Goal: Find specific page/section: Find specific page/section

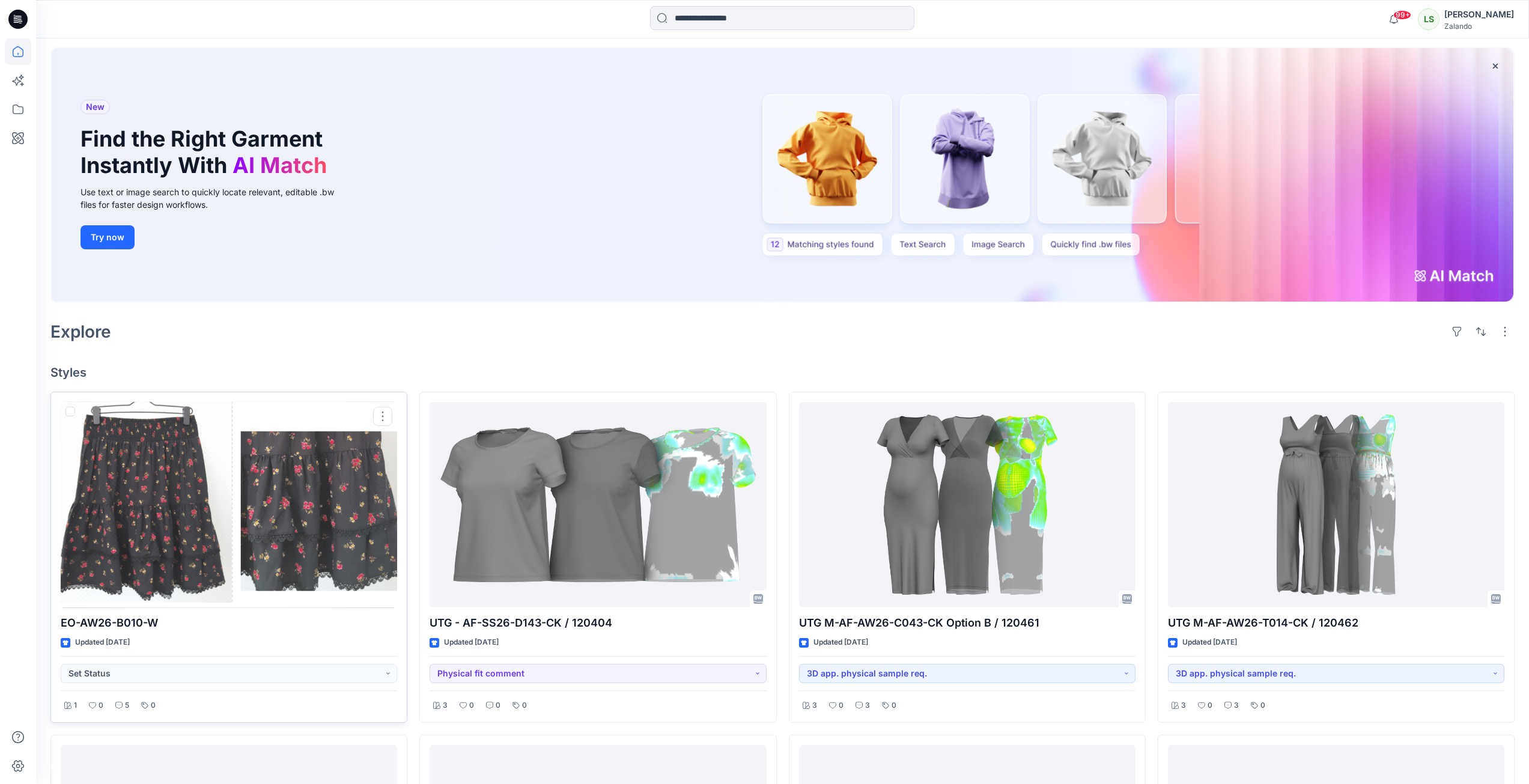
scroll to position [60, 0]
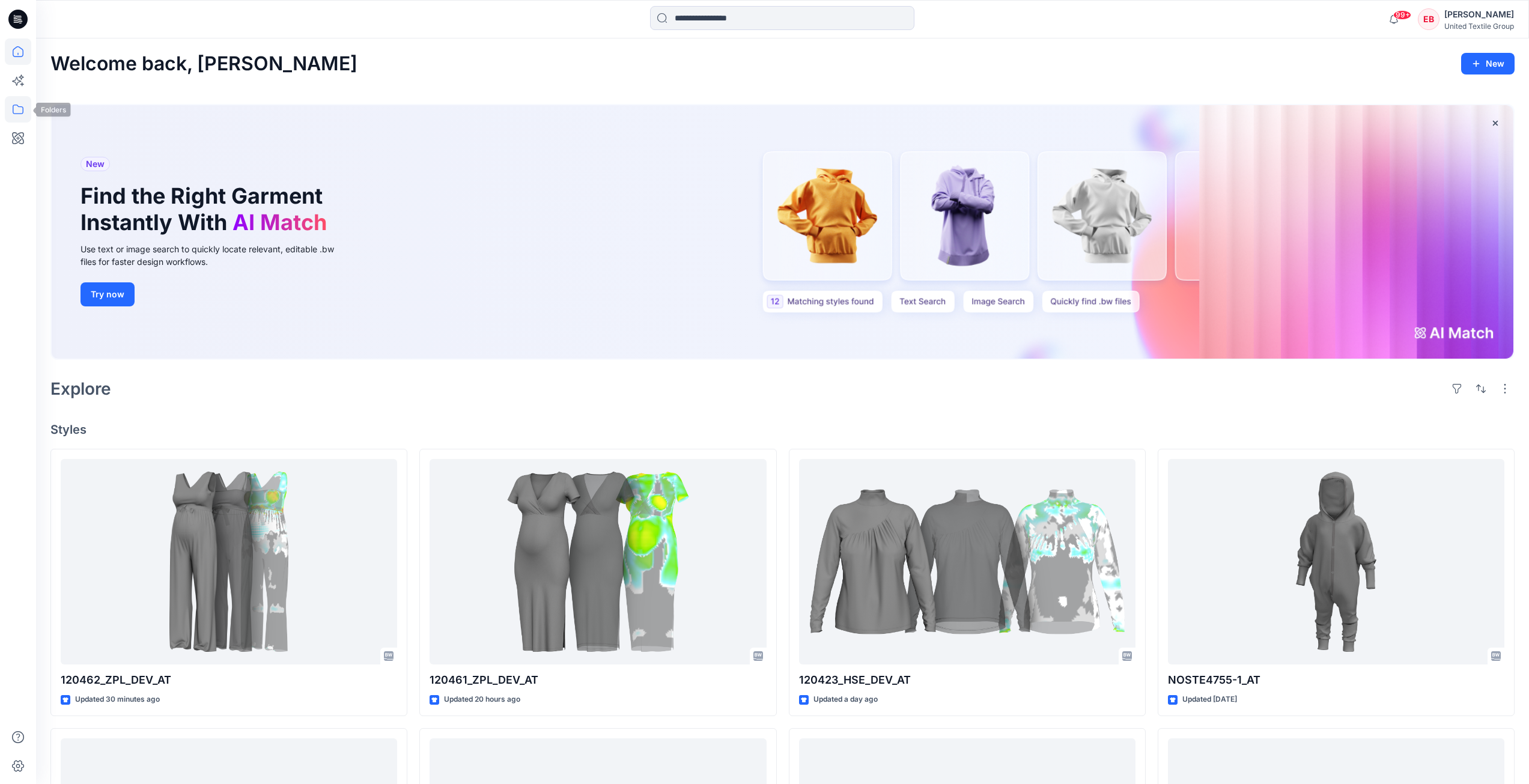
click at [11, 116] on icon at bounding box center [18, 109] width 26 height 26
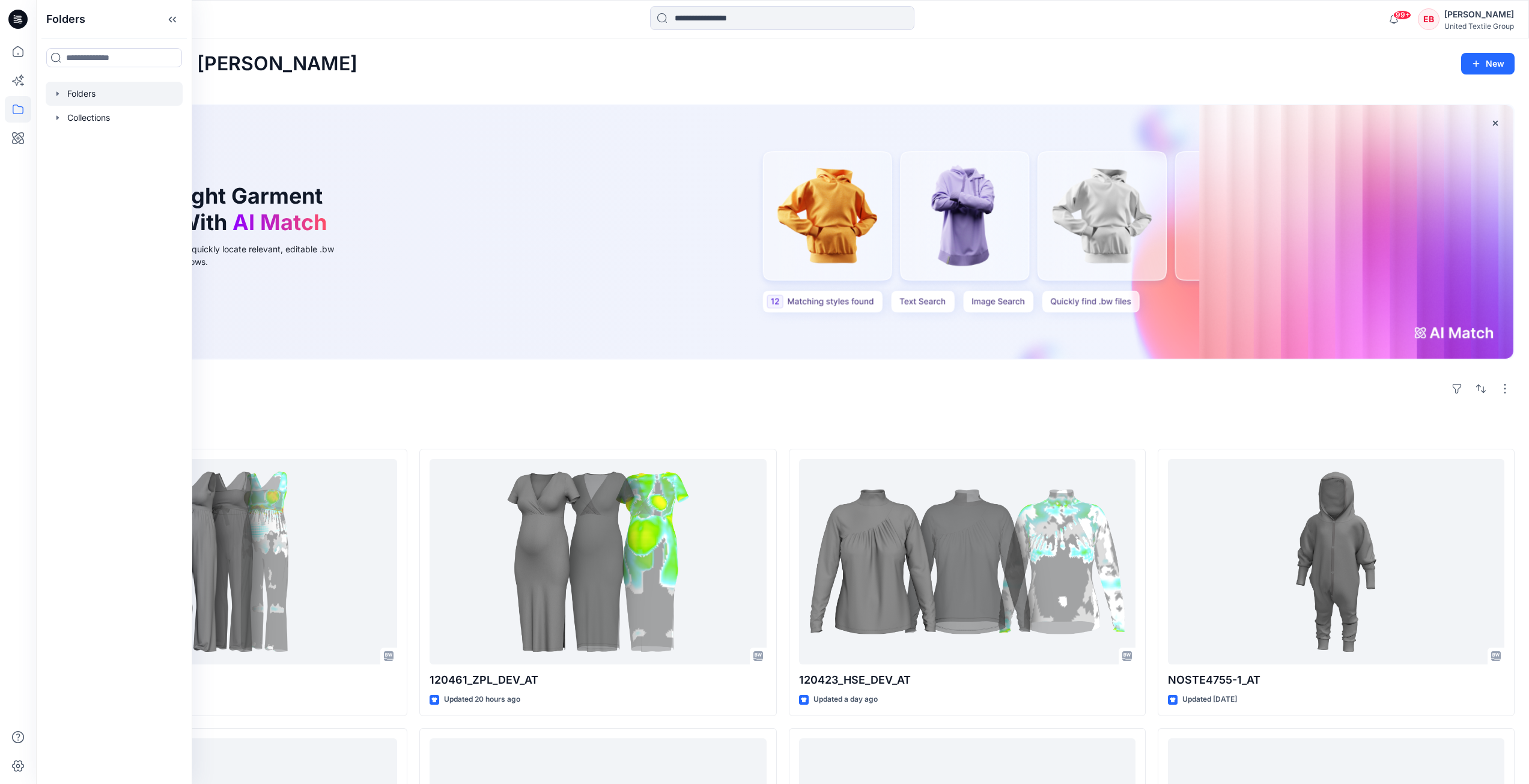
click at [60, 96] on icon "button" at bounding box center [58, 94] width 10 height 10
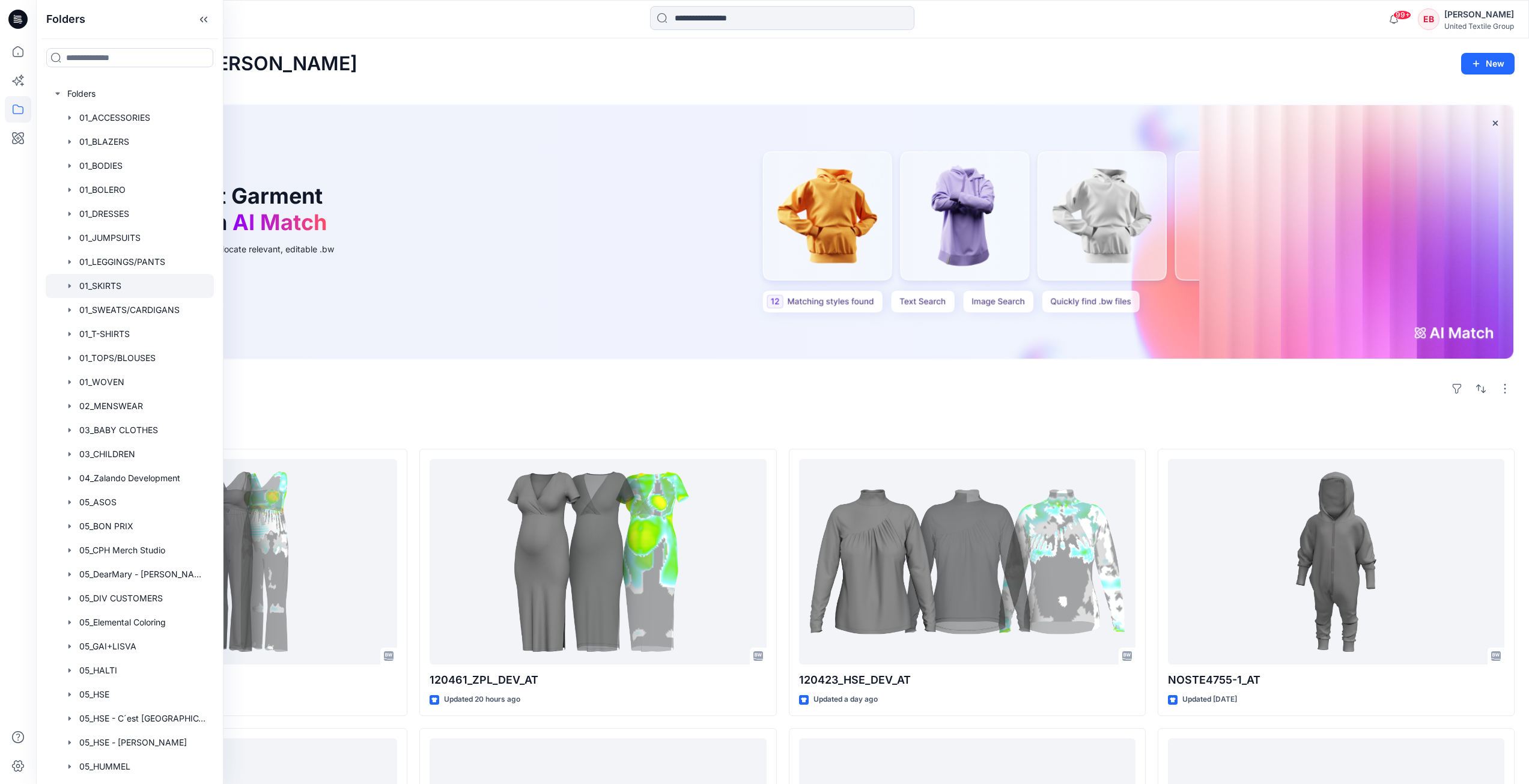
click at [112, 293] on div at bounding box center [129, 286] width 168 height 24
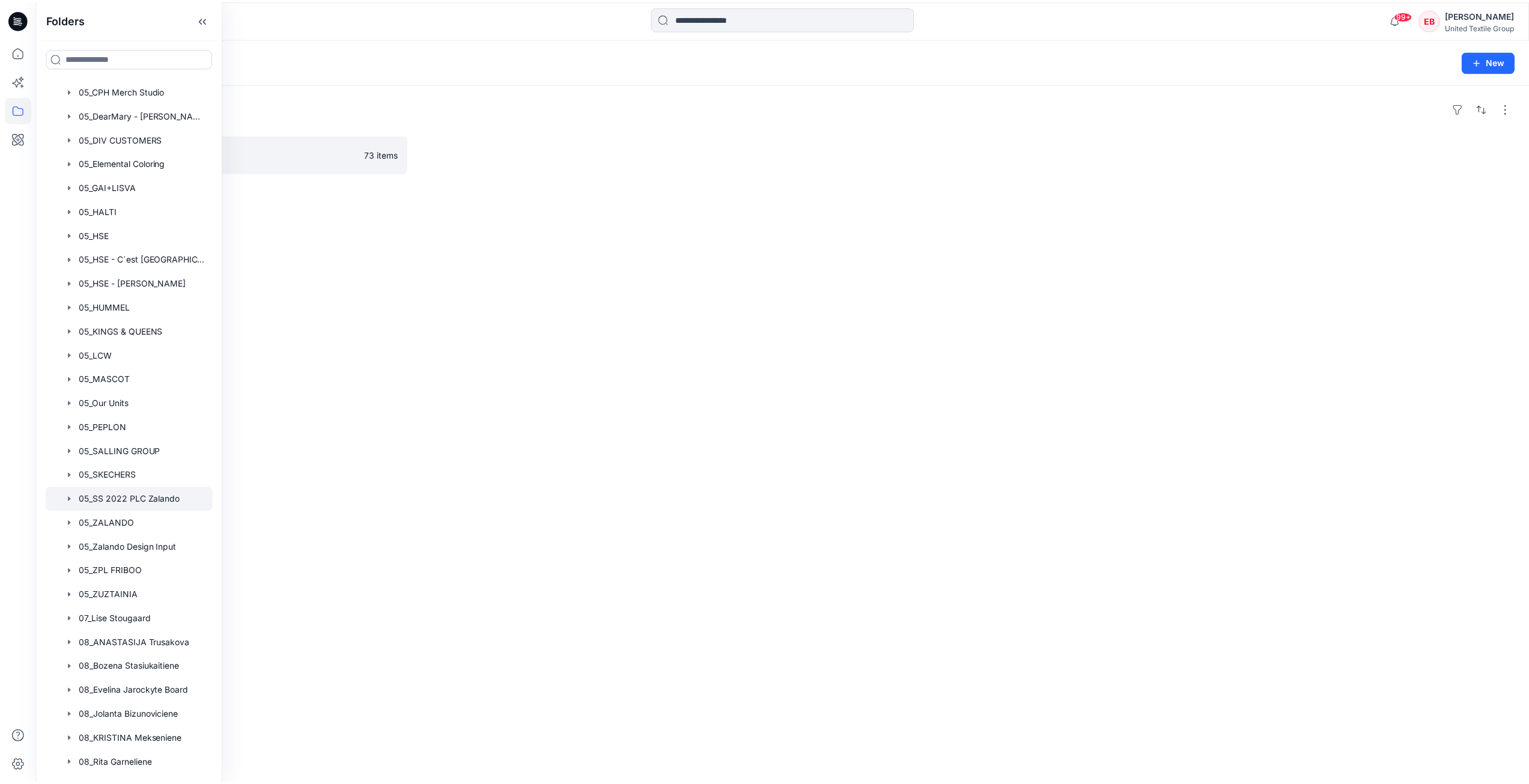
scroll to position [481, 0]
click at [467, 303] on div "Folders 01_SKIRTS Board 73 items" at bounding box center [787, 434] width 1502 height 700
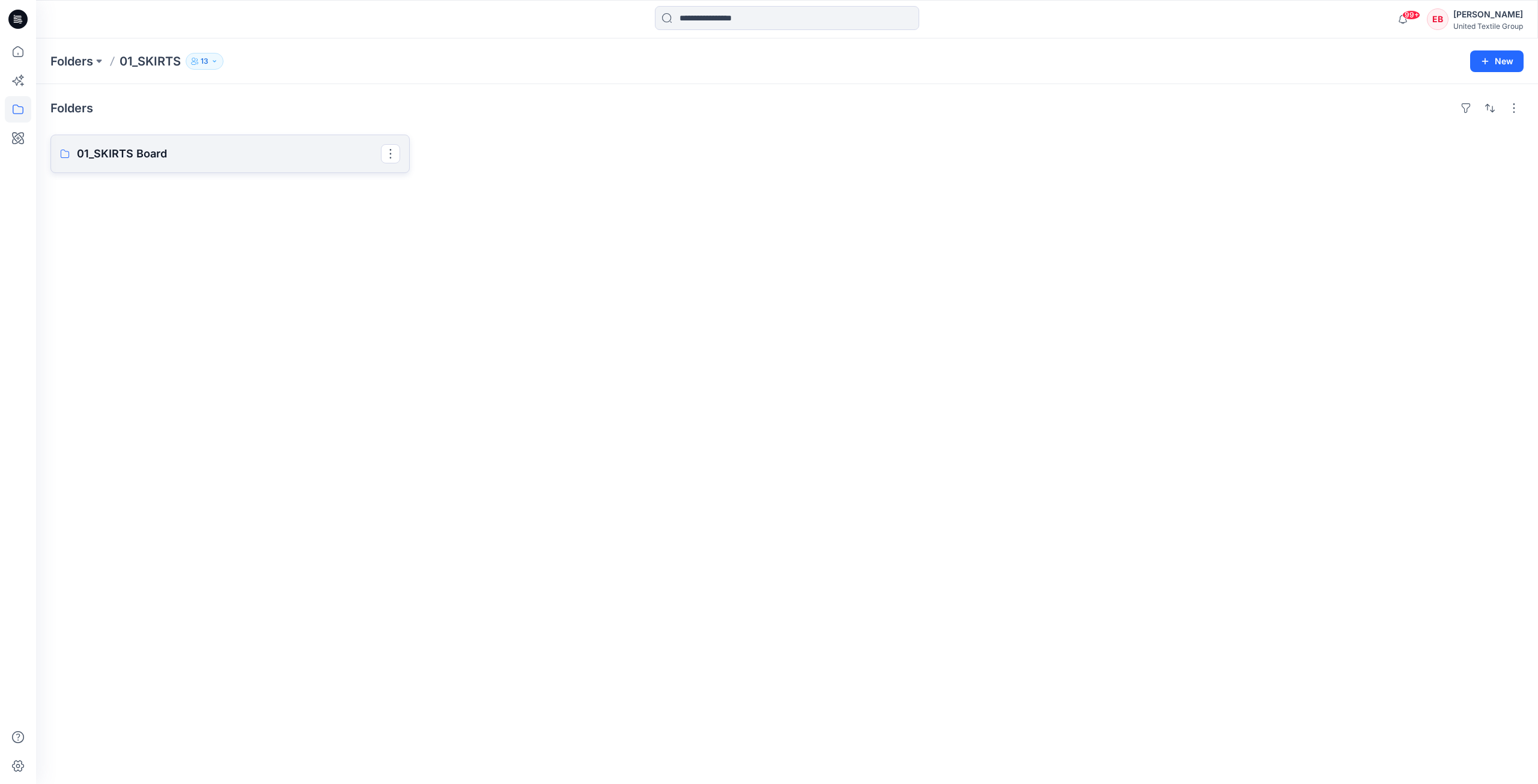
click at [297, 167] on link "01_SKIRTS Board" at bounding box center [230, 154] width 360 height 38
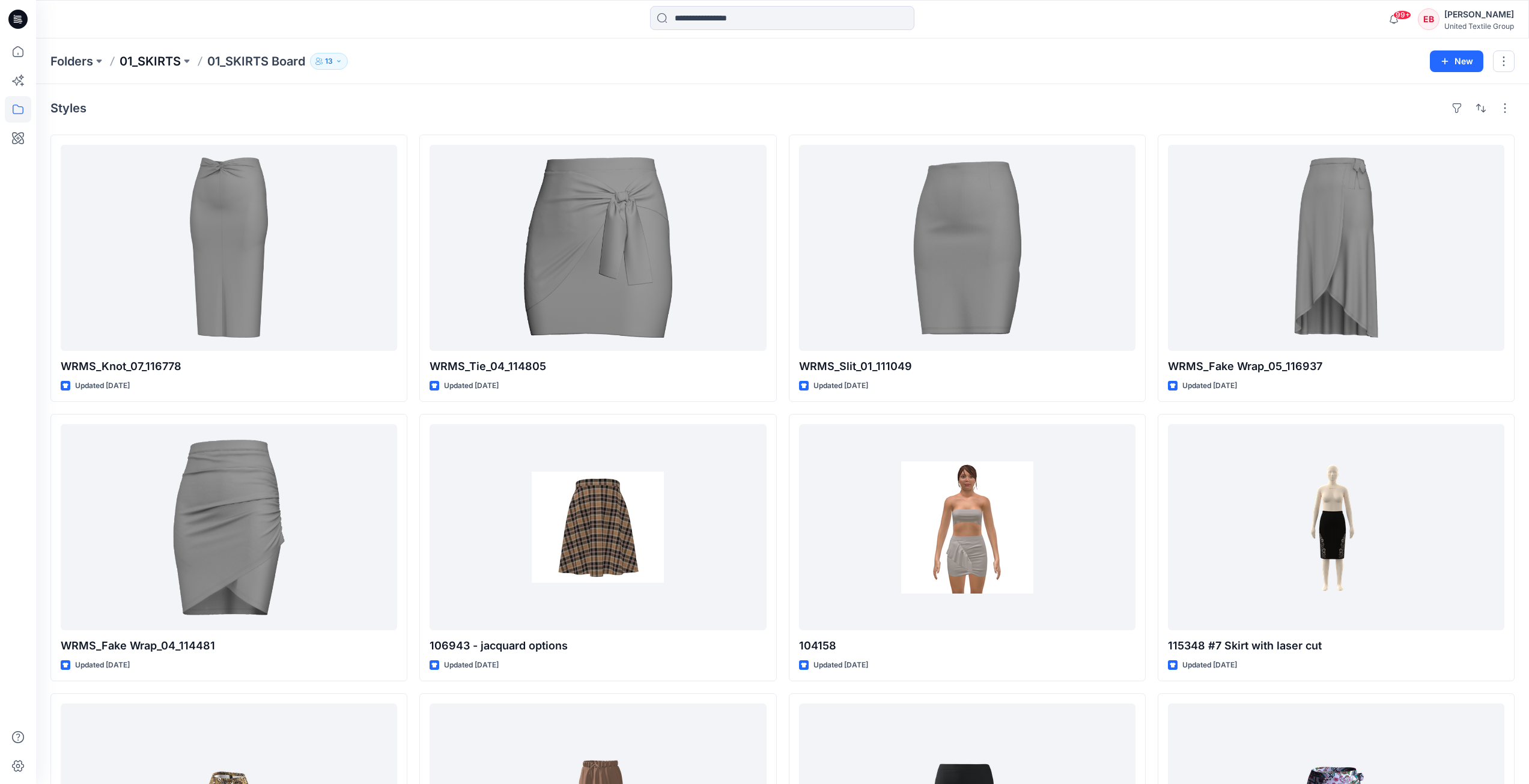
click at [158, 64] on p "01_SKIRTS" at bounding box center [150, 62] width 61 height 17
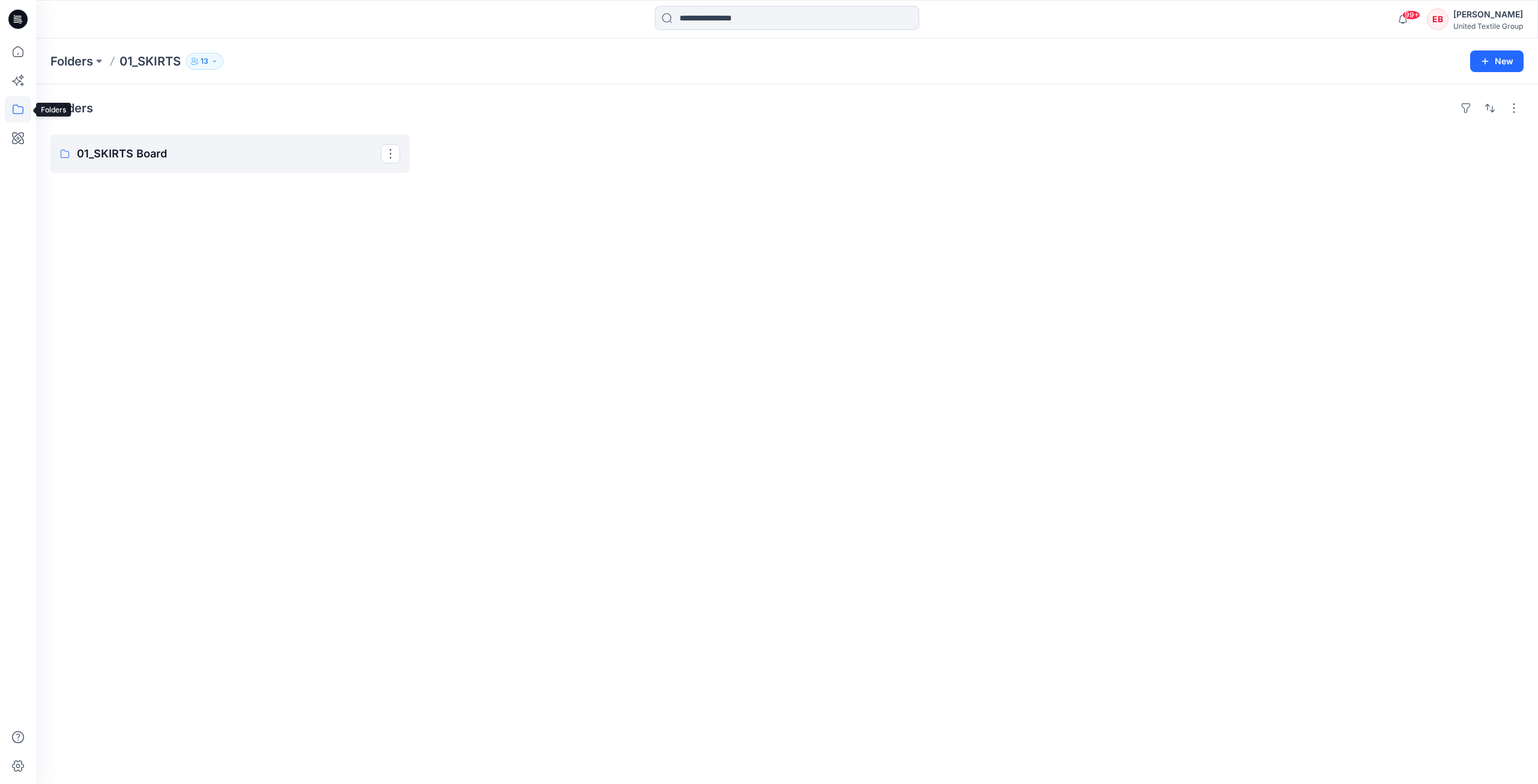
click at [16, 110] on icon at bounding box center [18, 109] width 26 height 26
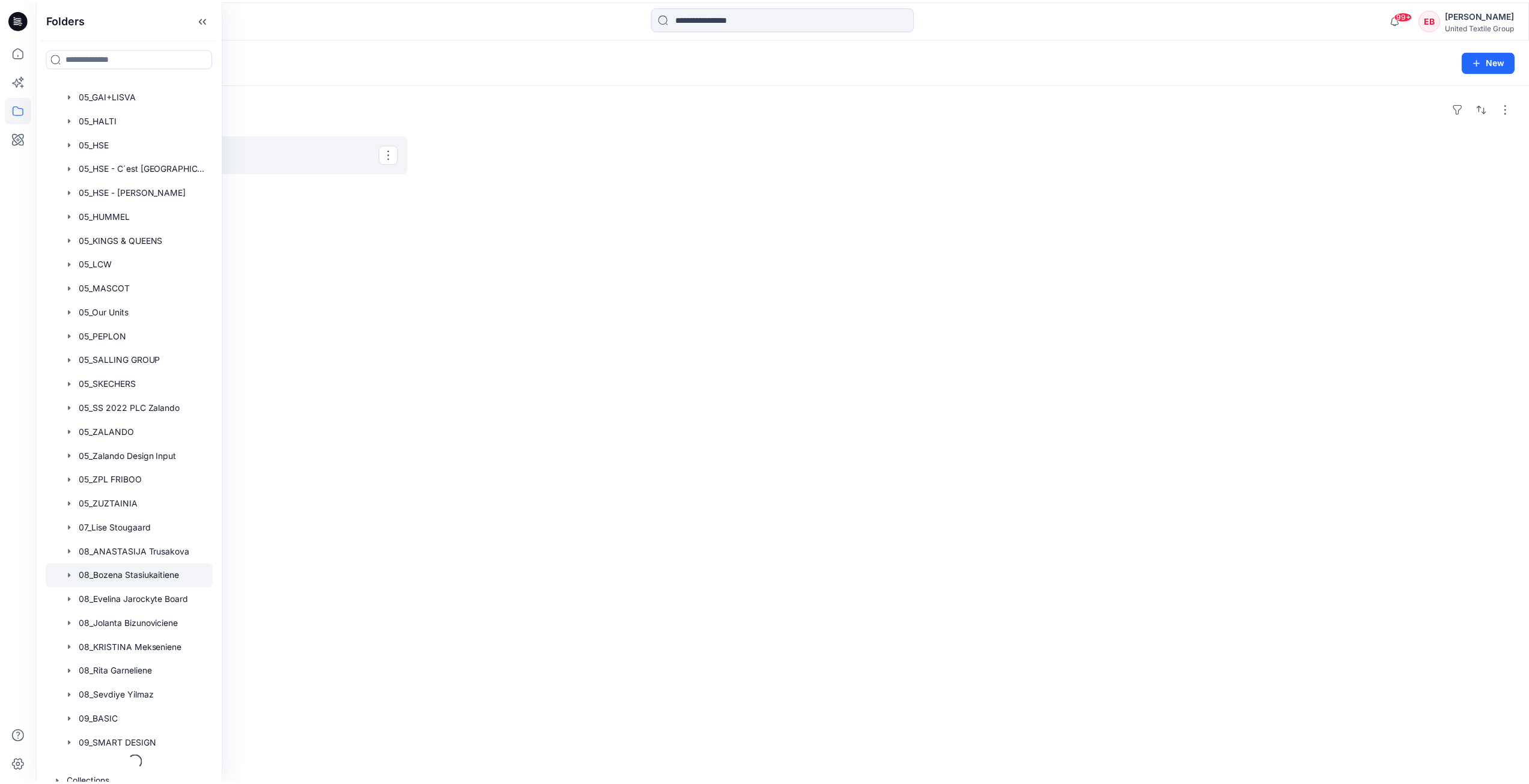
scroll to position [561, 0]
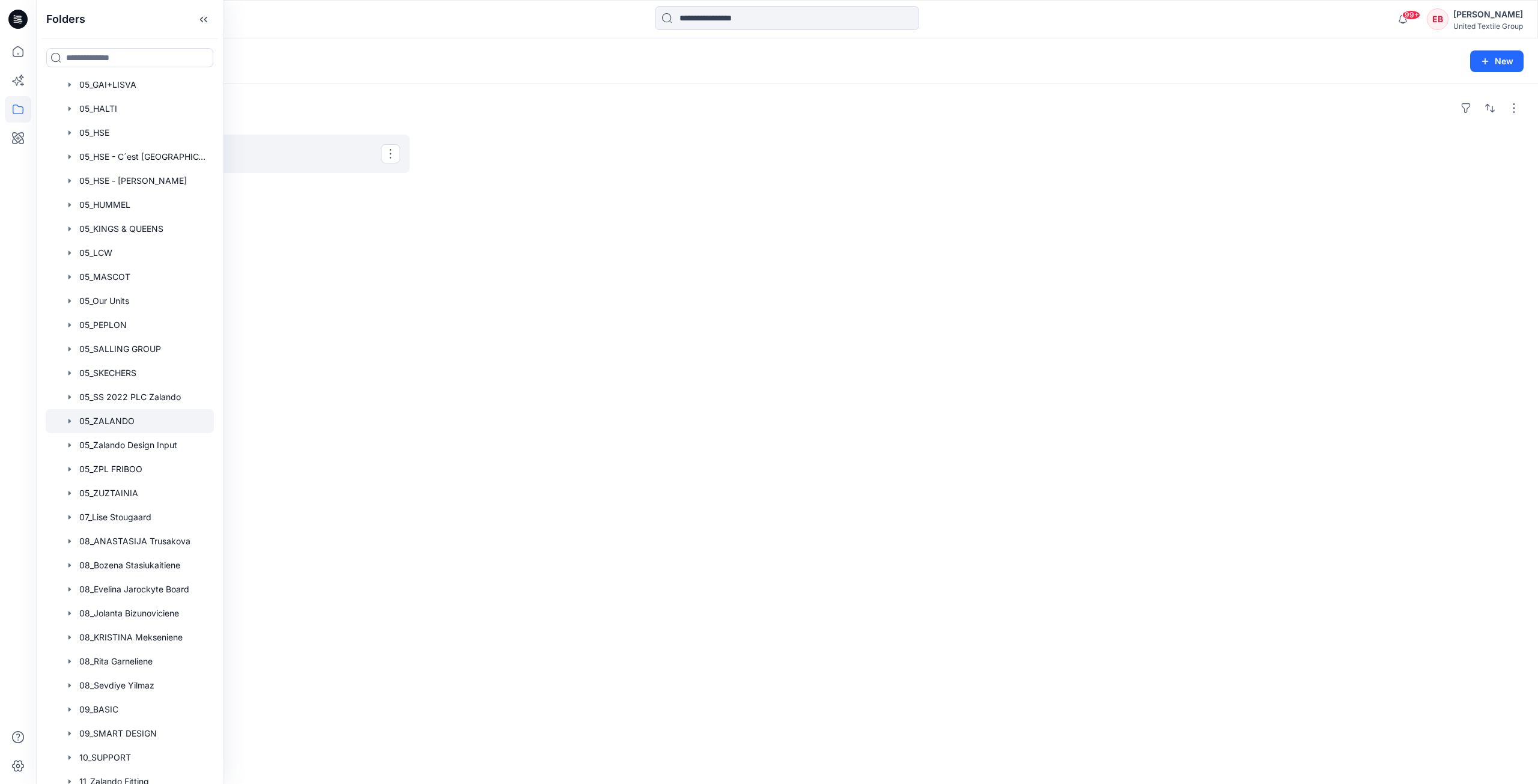
click at [126, 422] on div at bounding box center [129, 421] width 168 height 24
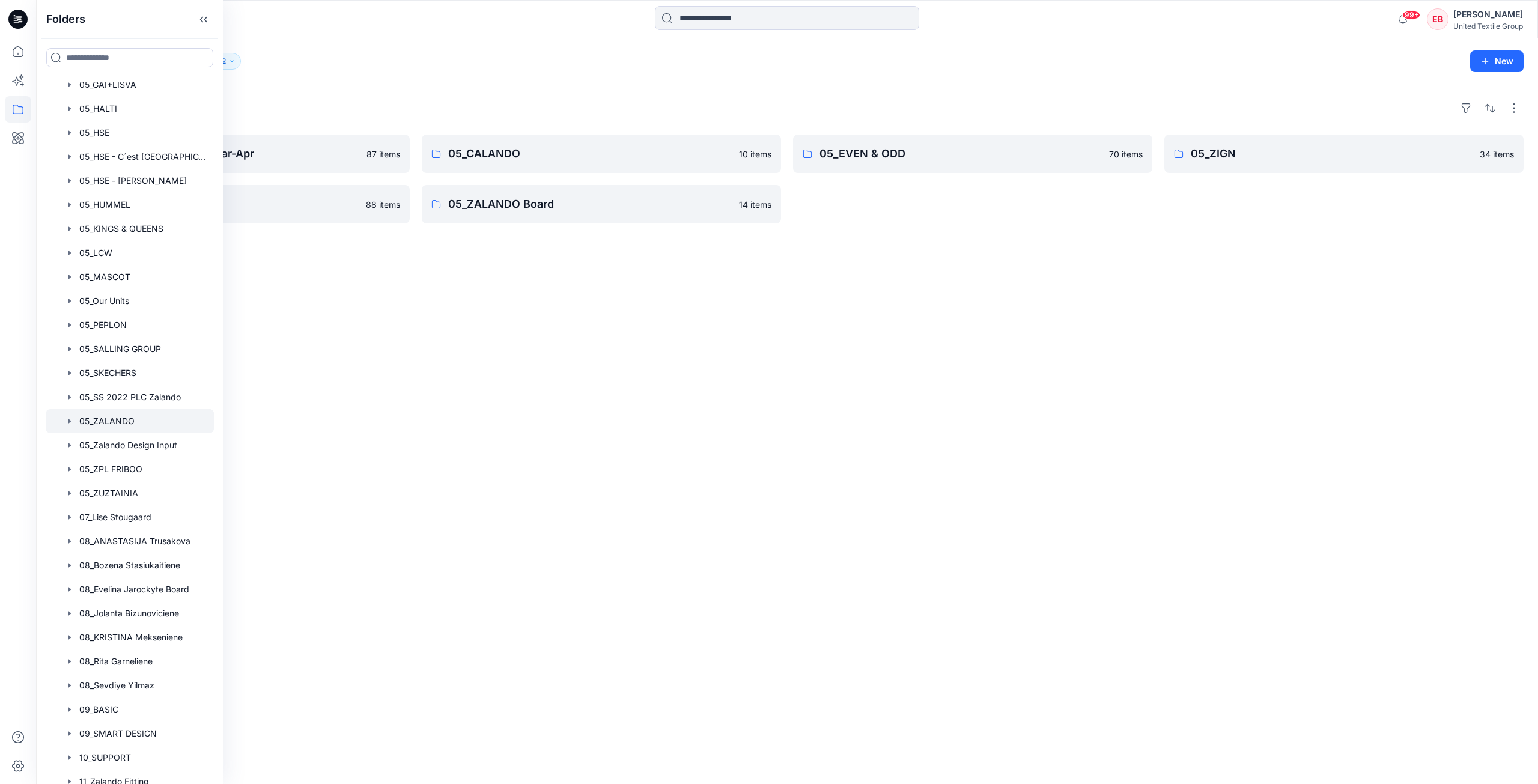
click at [682, 376] on div "Folders 05_Zlabels_PL Challenge Mar-Apr 87 items 05_ANNA FIELD 88 items 05_CALA…" at bounding box center [787, 434] width 1502 height 700
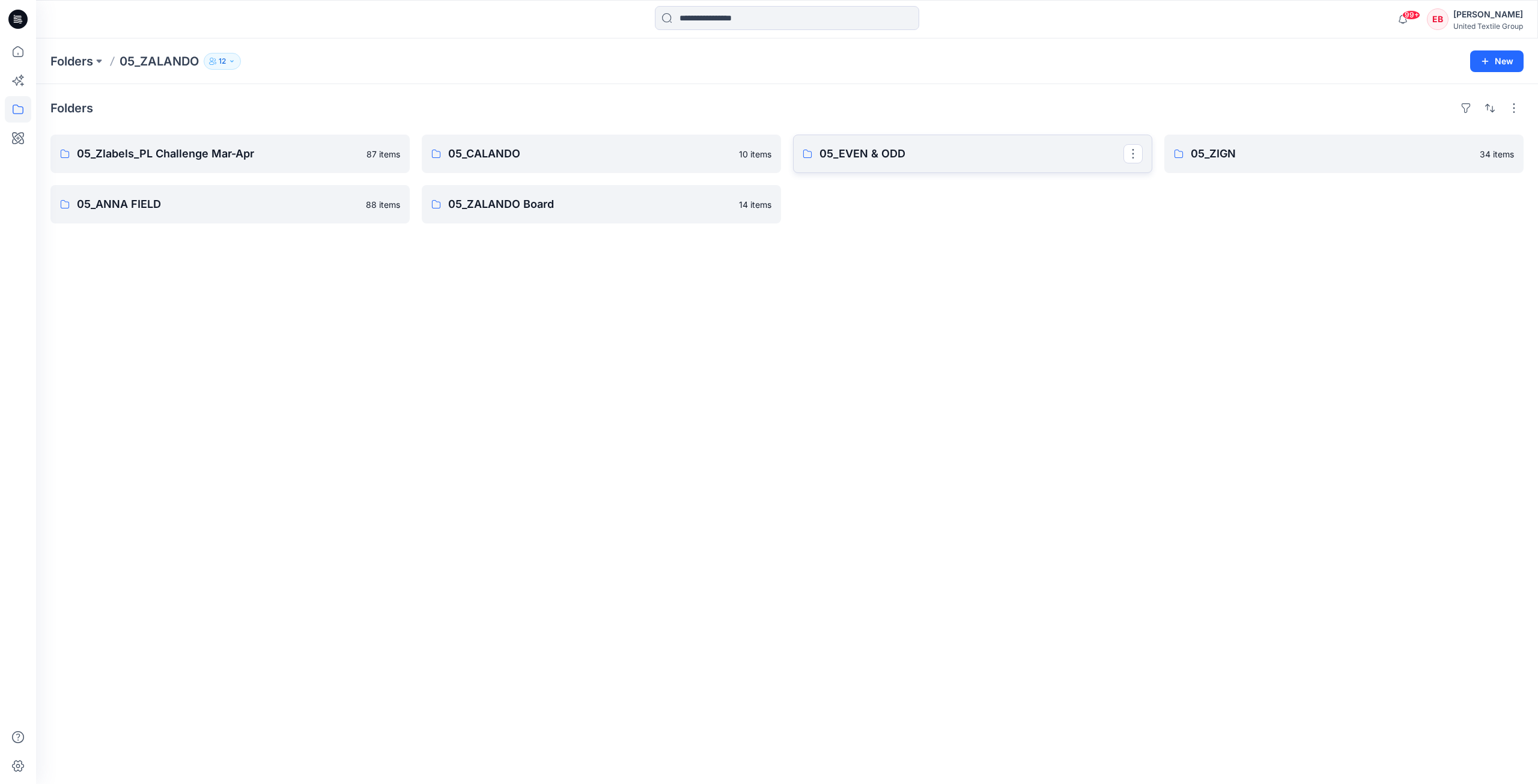
click at [990, 162] on link "05_EVEN & ODD" at bounding box center [972, 154] width 360 height 38
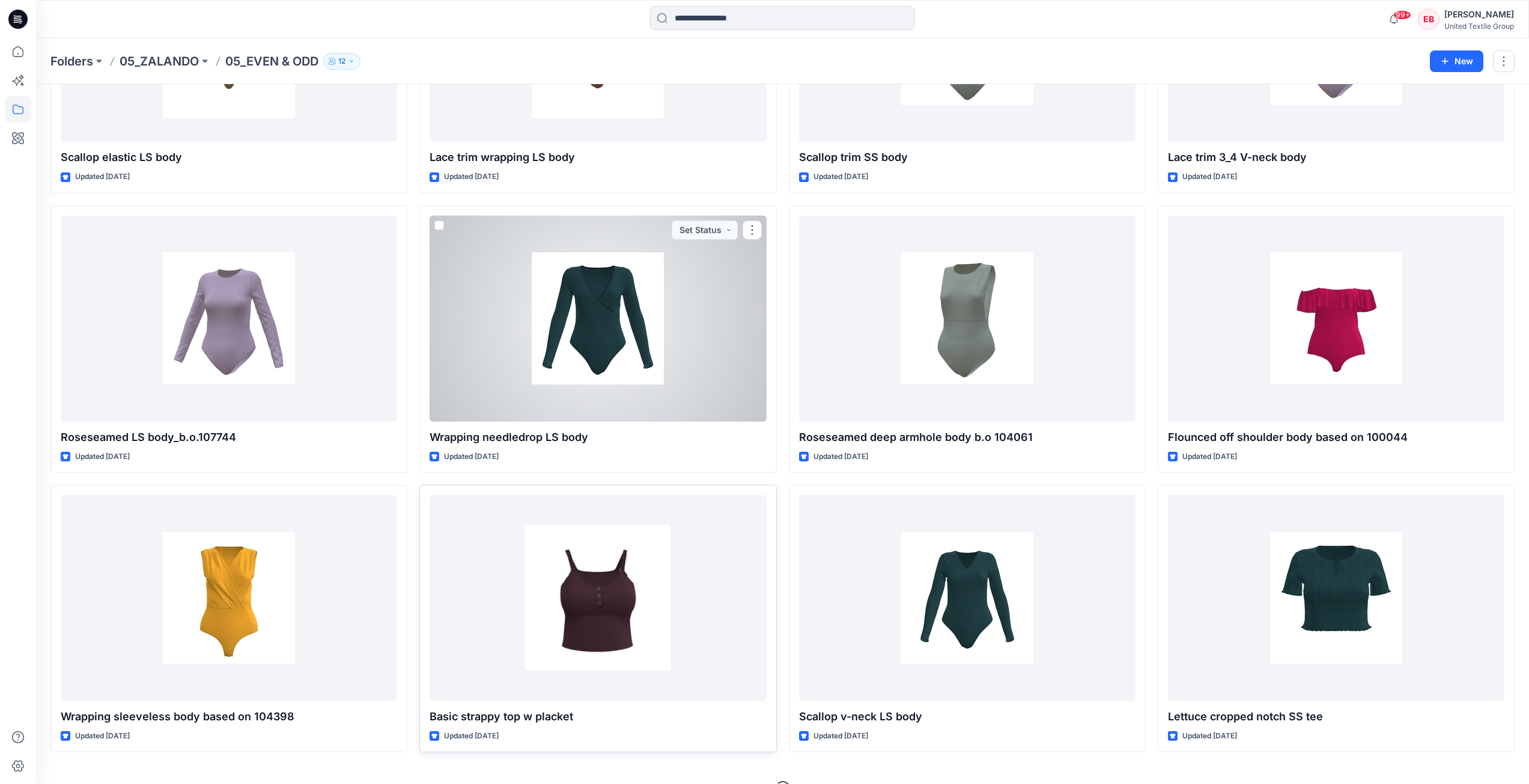
scroll to position [1073, 0]
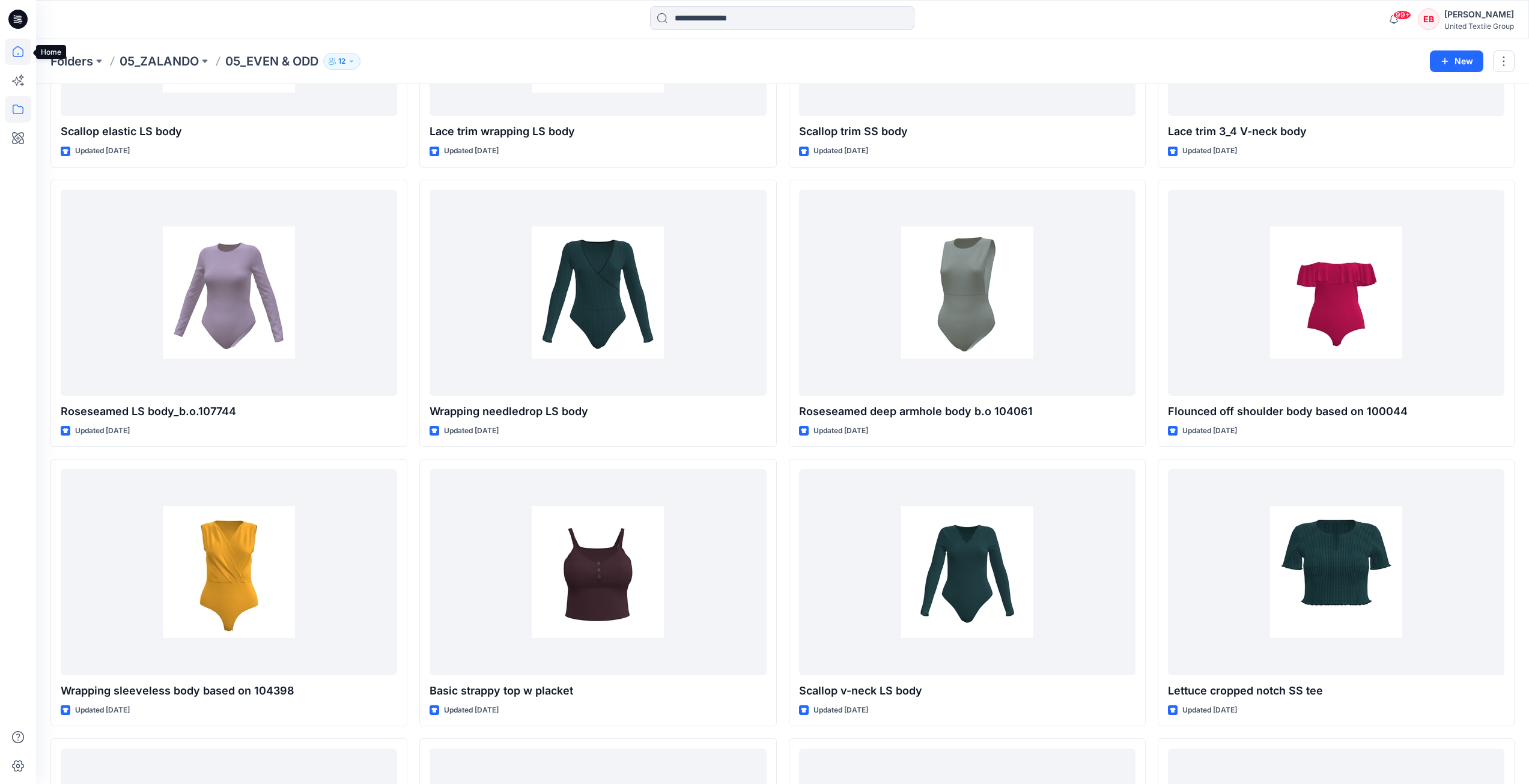
click at [29, 50] on icon at bounding box center [18, 51] width 26 height 26
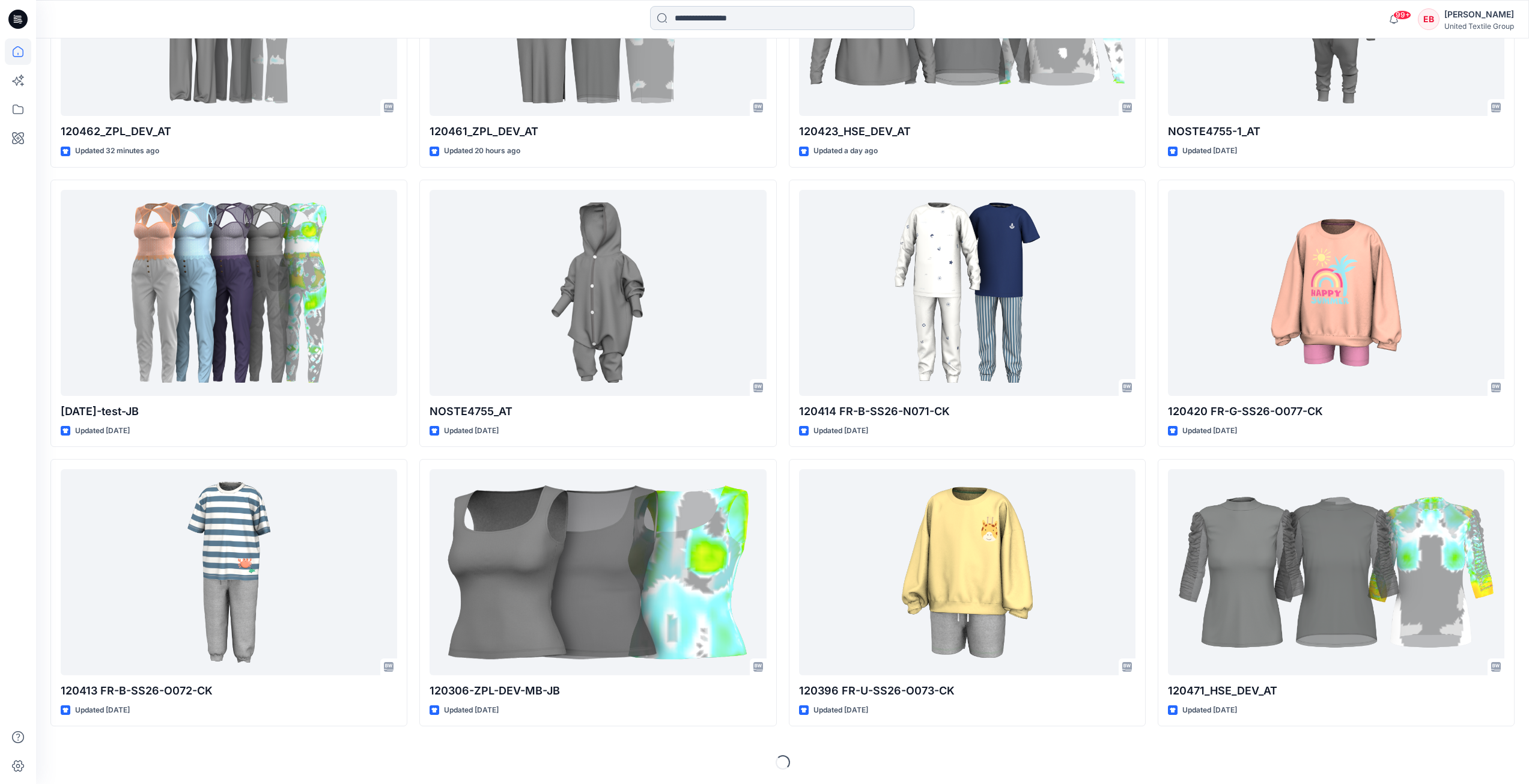
click at [711, 23] on input at bounding box center [782, 18] width 265 height 24
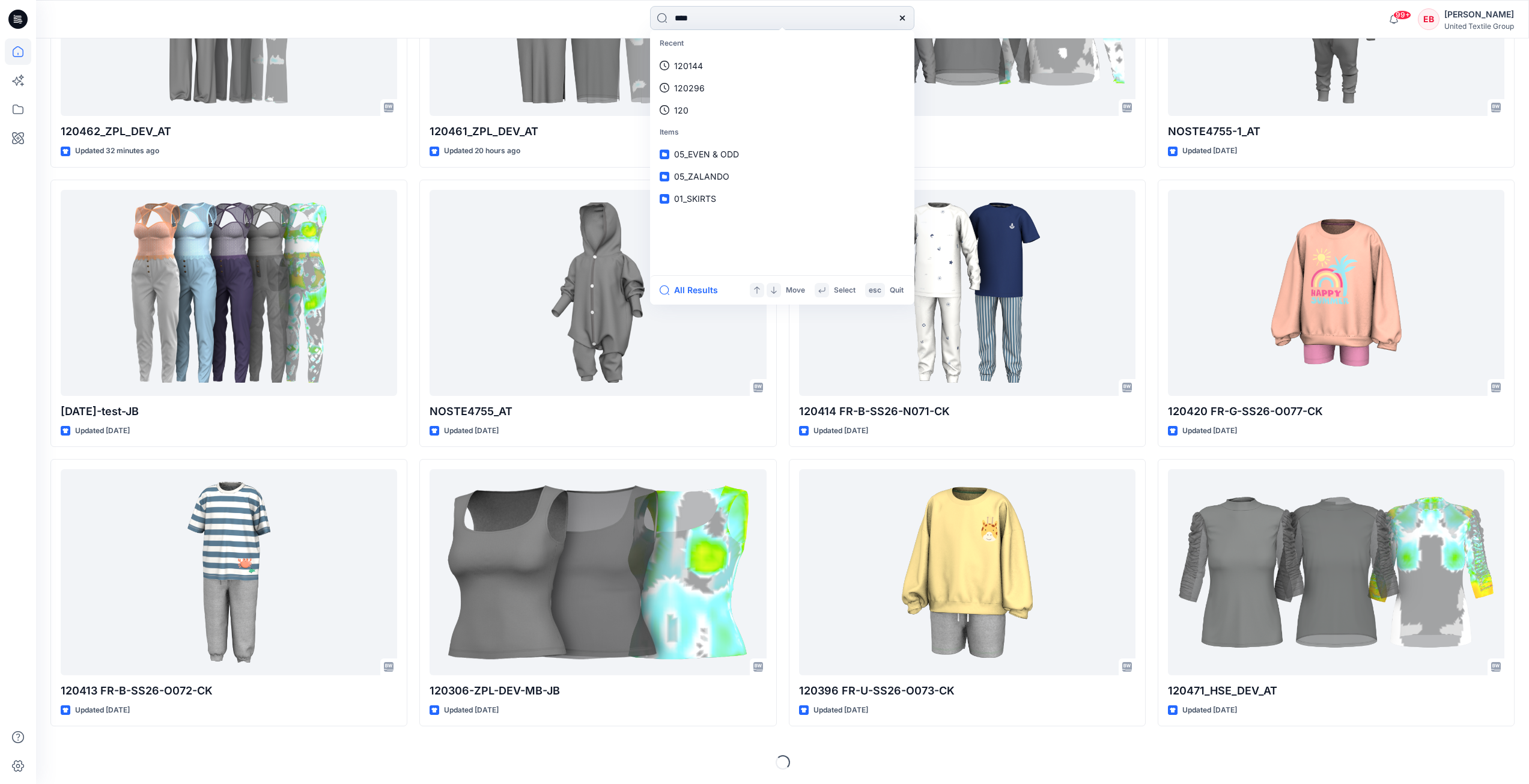
type input "*****"
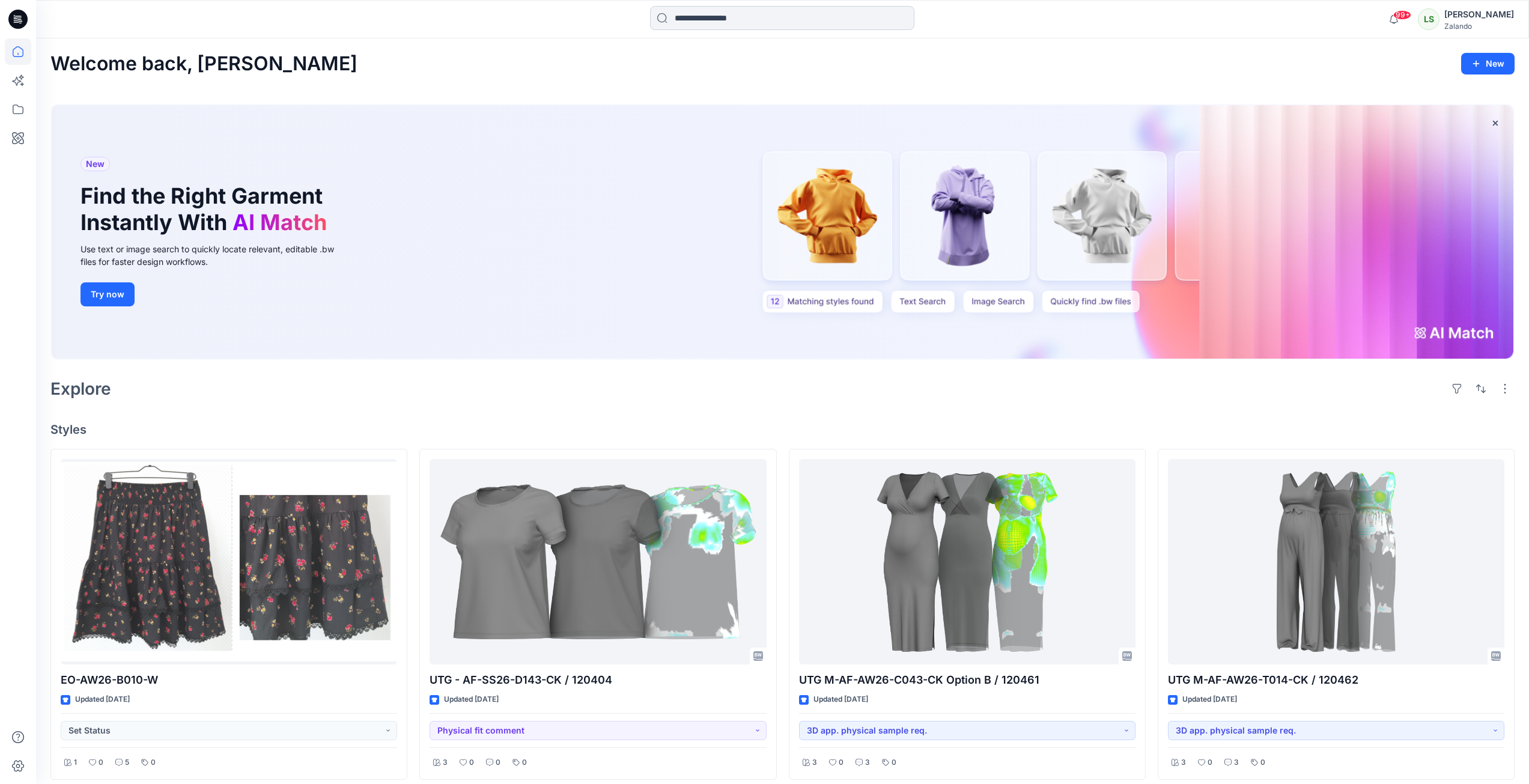
click at [690, 15] on input at bounding box center [782, 18] width 265 height 24
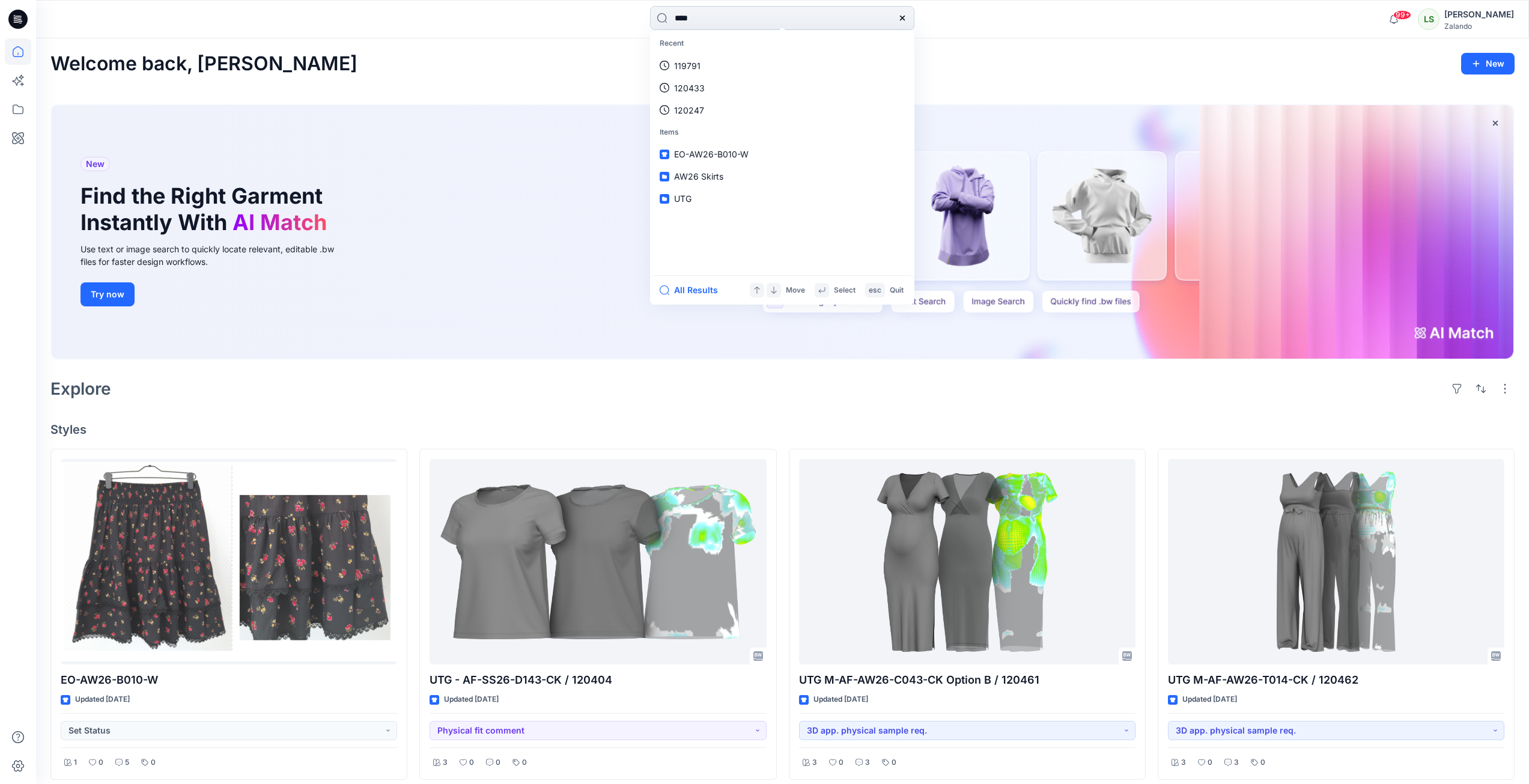
type input "*****"
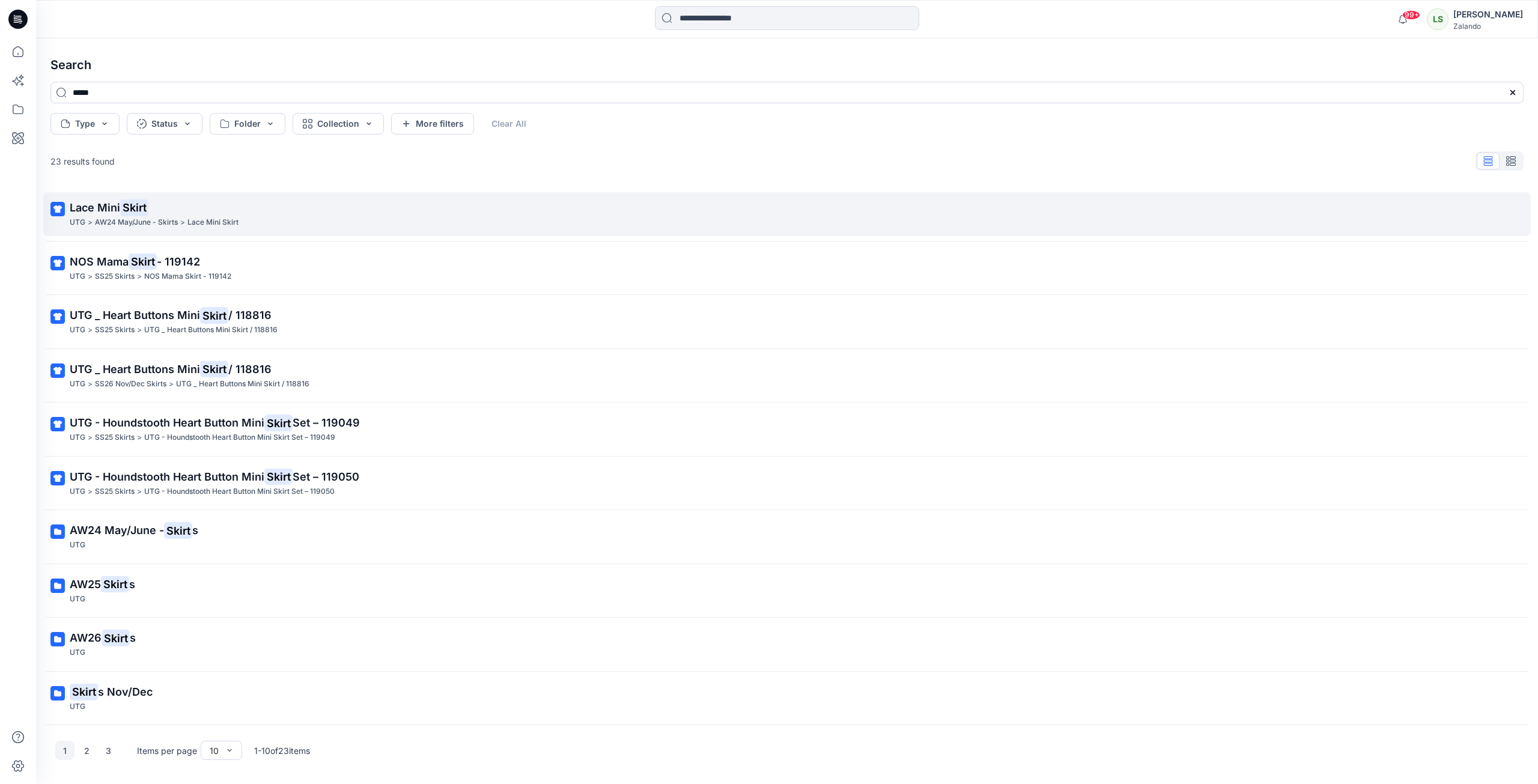
click at [462, 204] on p "Lace Mini Skirt" at bounding box center [786, 208] width 1432 height 17
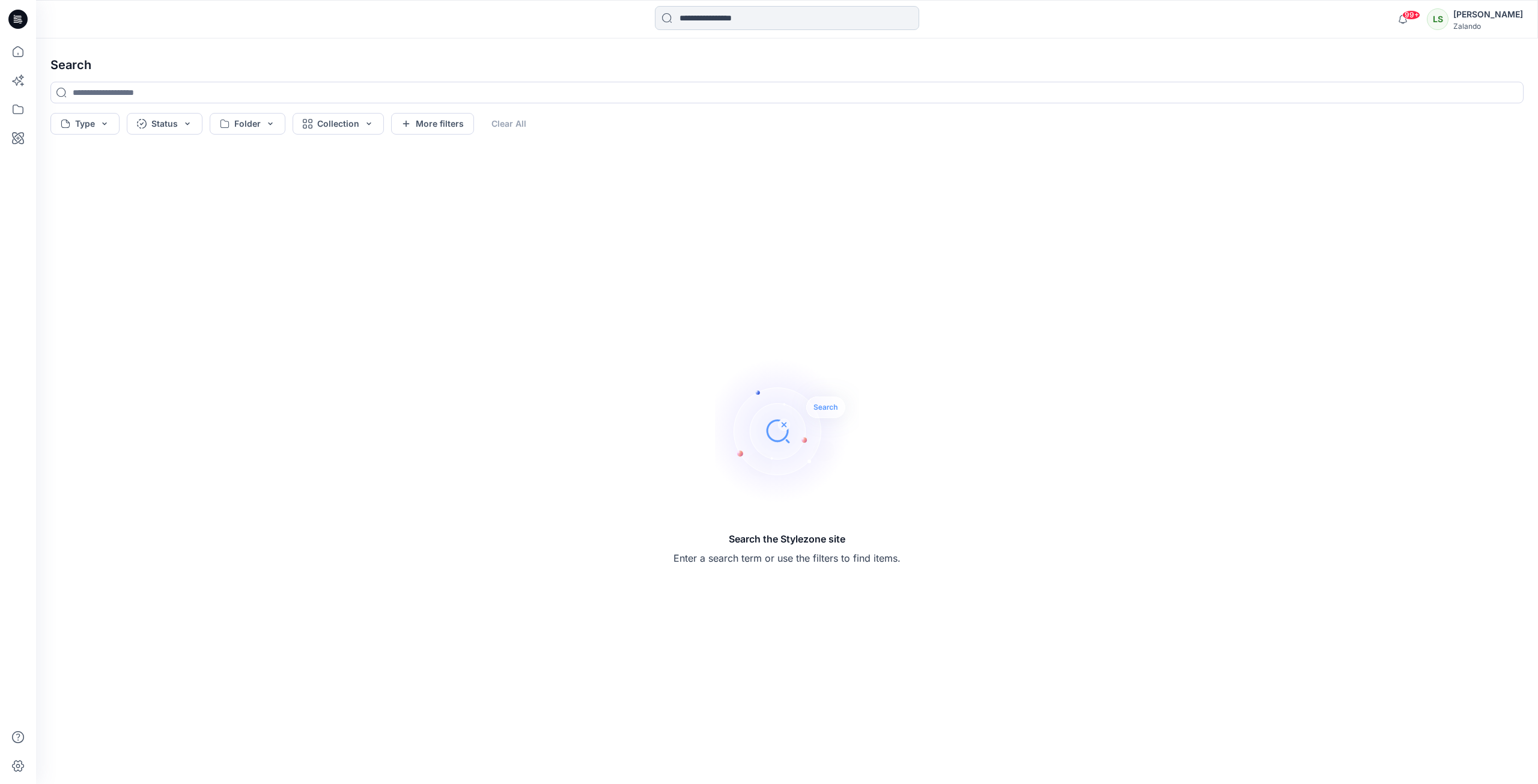
click at [708, 23] on input at bounding box center [786, 18] width 264 height 24
type input "*****"
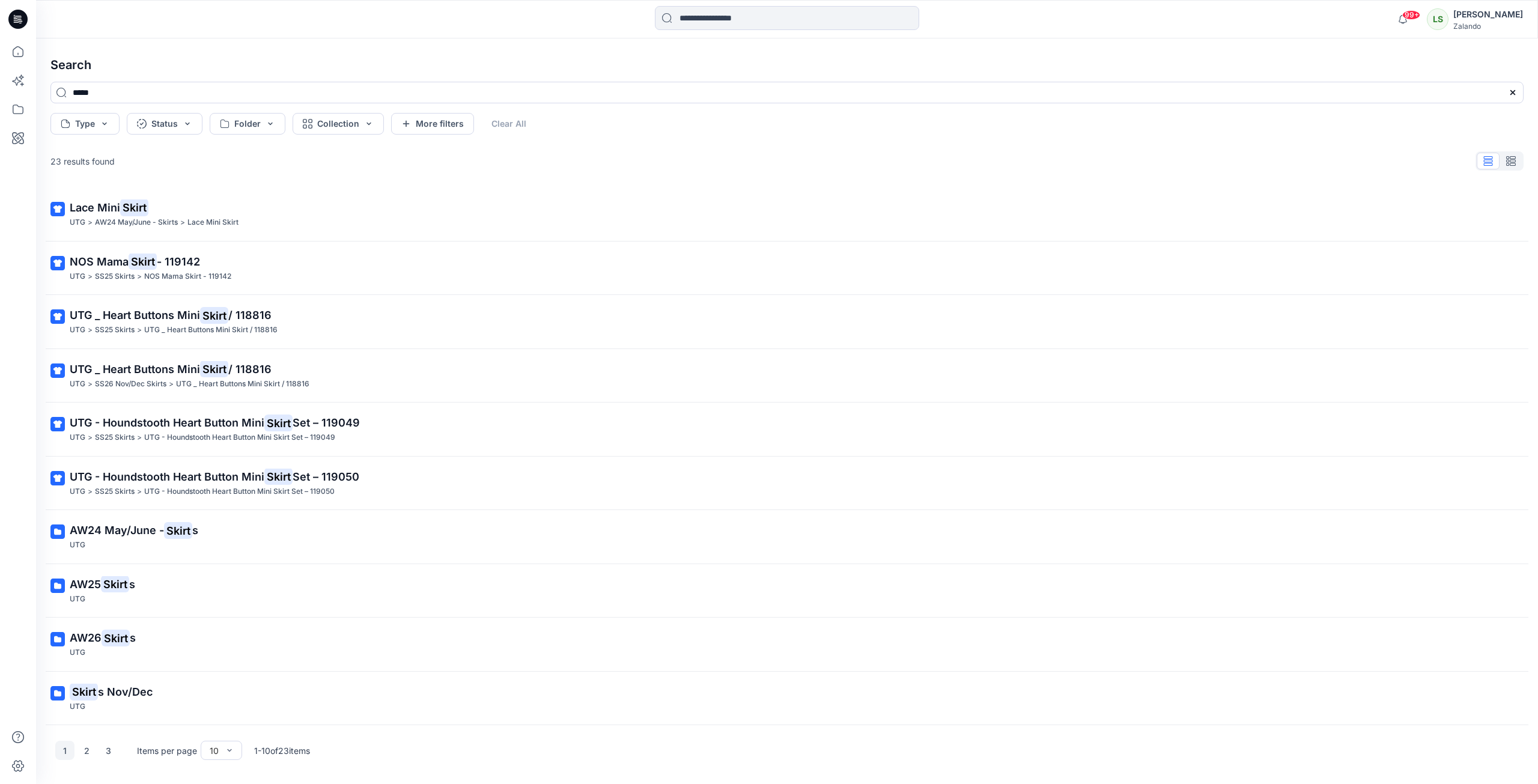
click at [1512, 92] on icon at bounding box center [1512, 92] width 5 height 5
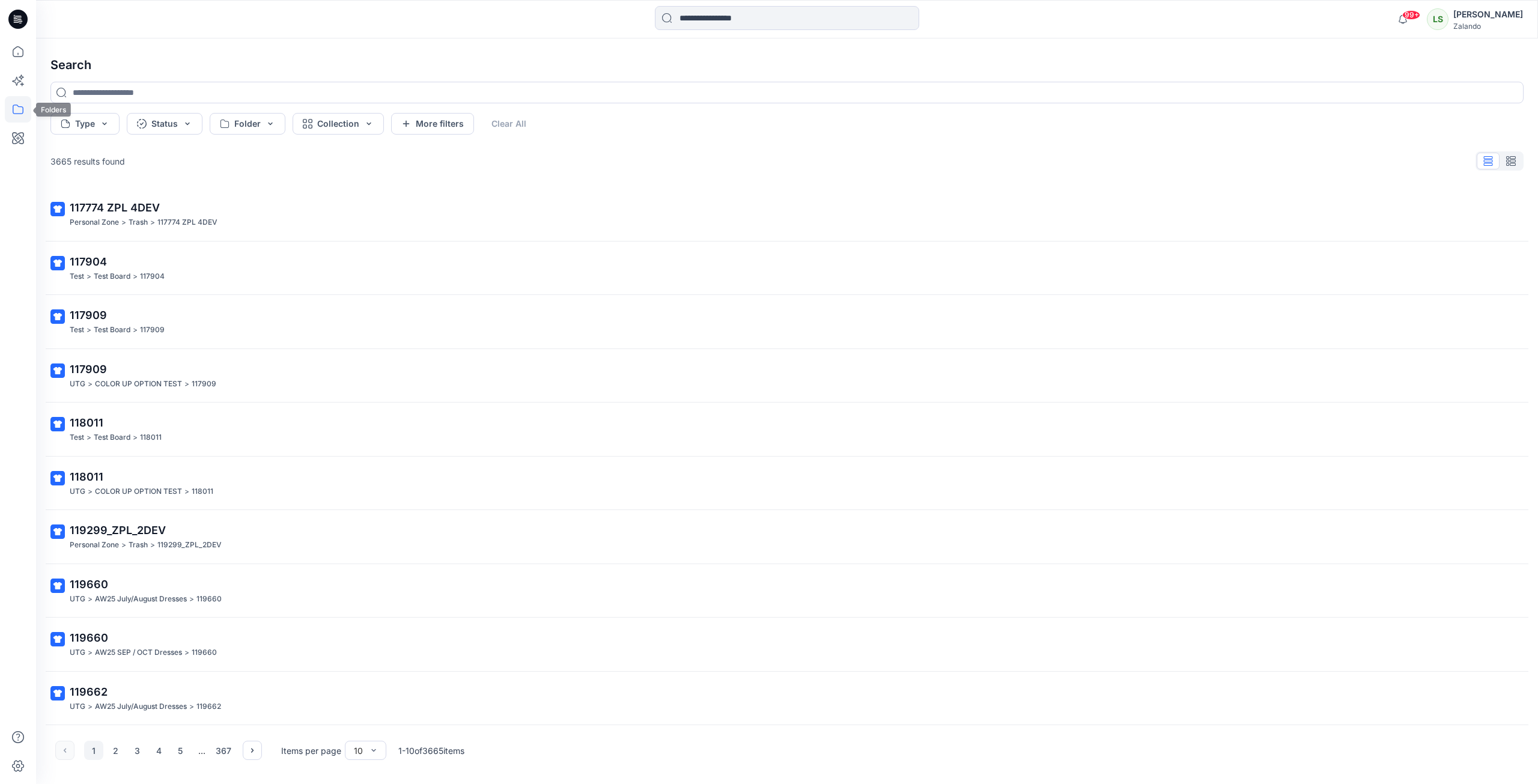
click at [13, 106] on icon at bounding box center [18, 109] width 26 height 26
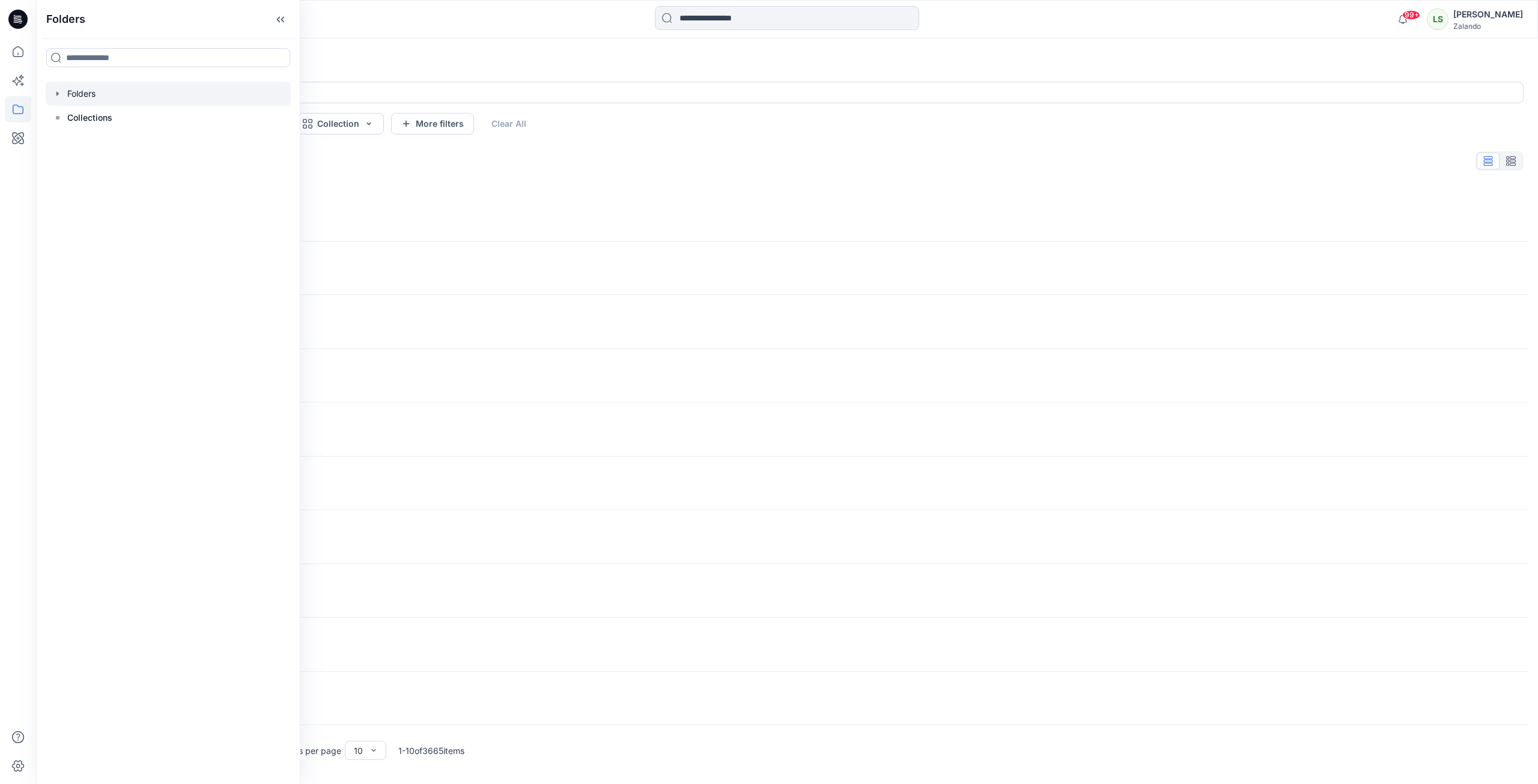
click at [87, 94] on div at bounding box center [168, 94] width 245 height 24
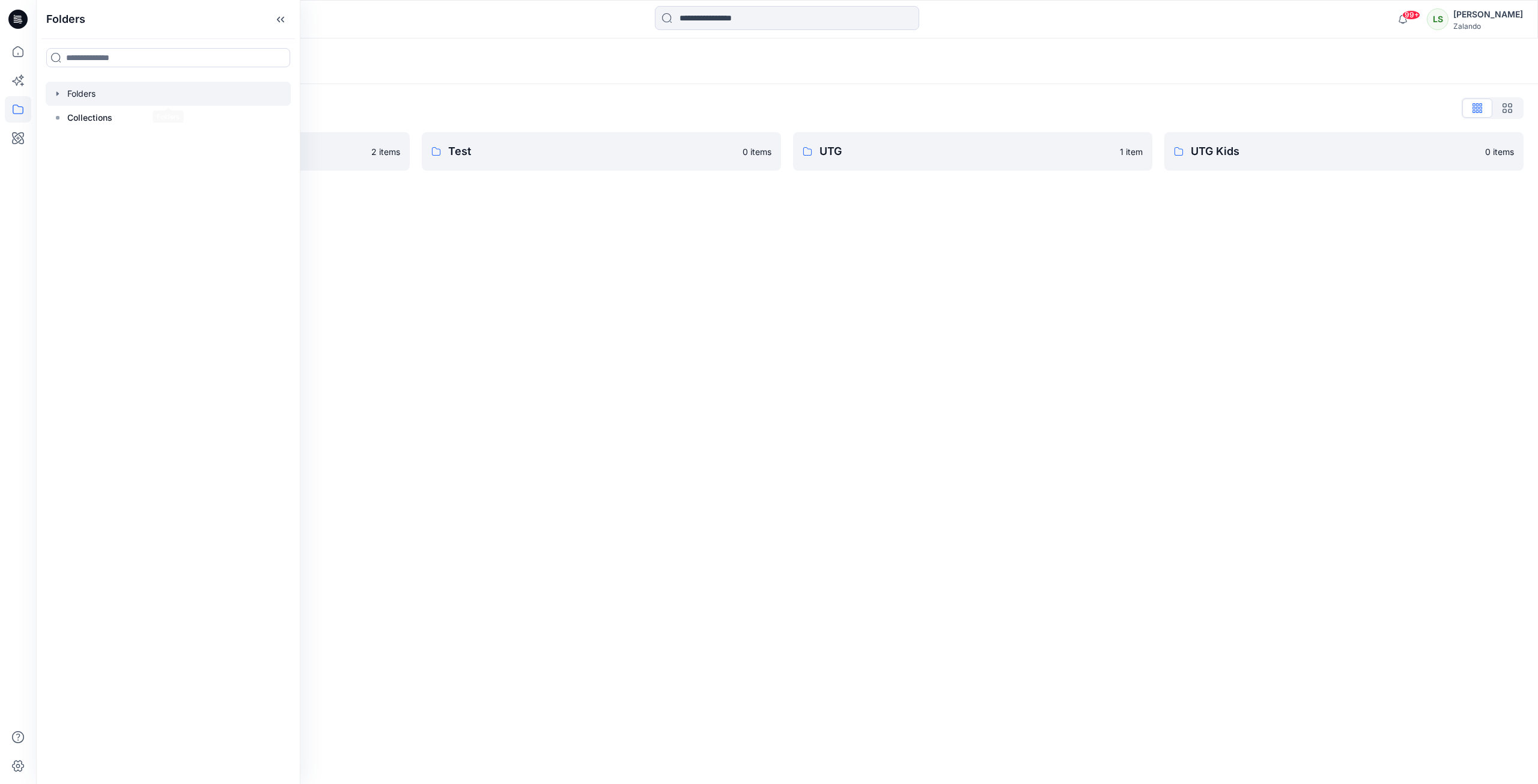
click at [651, 226] on div "Folders Folders List Skirts SS26 2 items Test 0 items UTG 1 item UTG Kids 0 ite…" at bounding box center [787, 410] width 1502 height 745
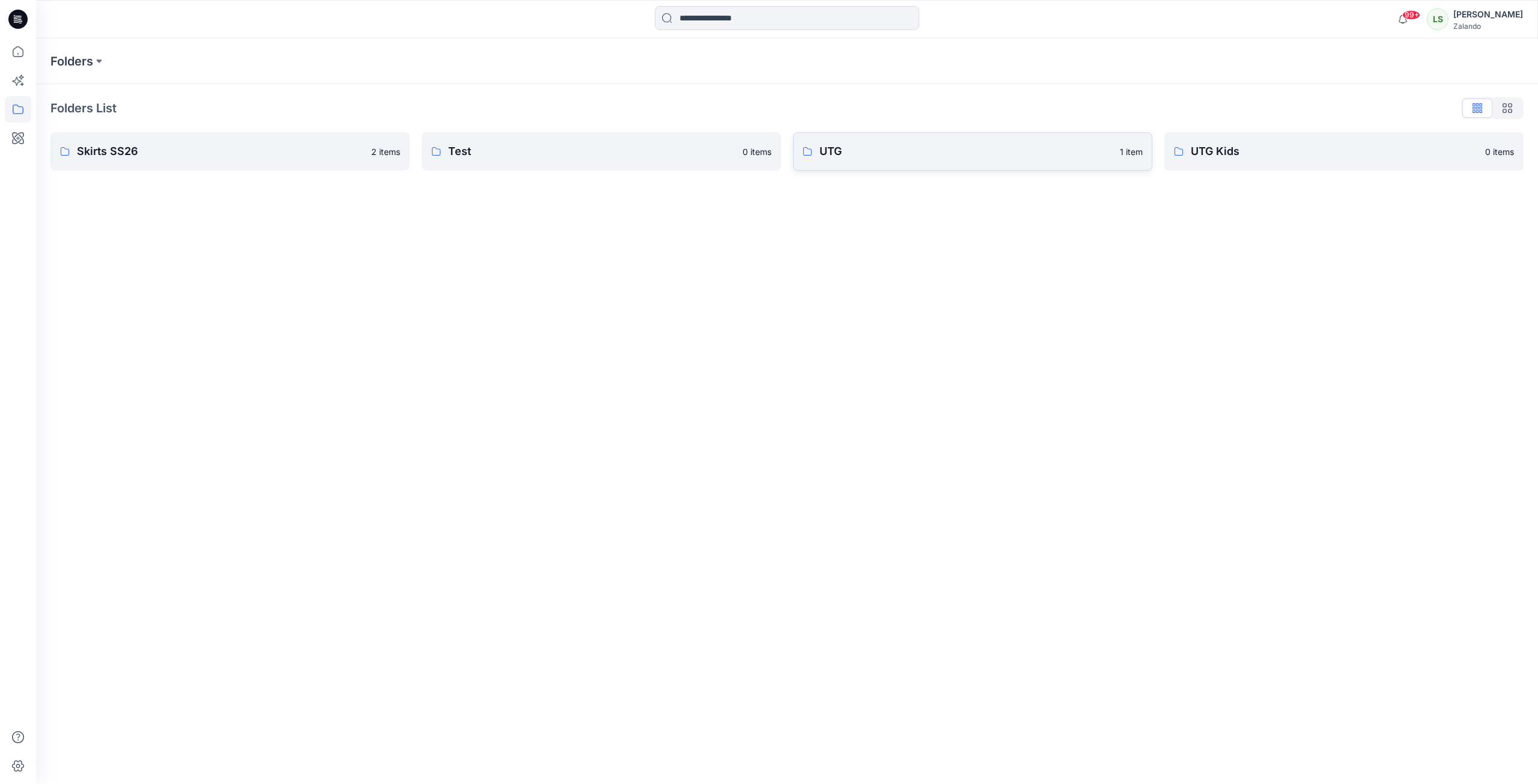
click at [832, 163] on link "UTG 1 item" at bounding box center [972, 151] width 360 height 38
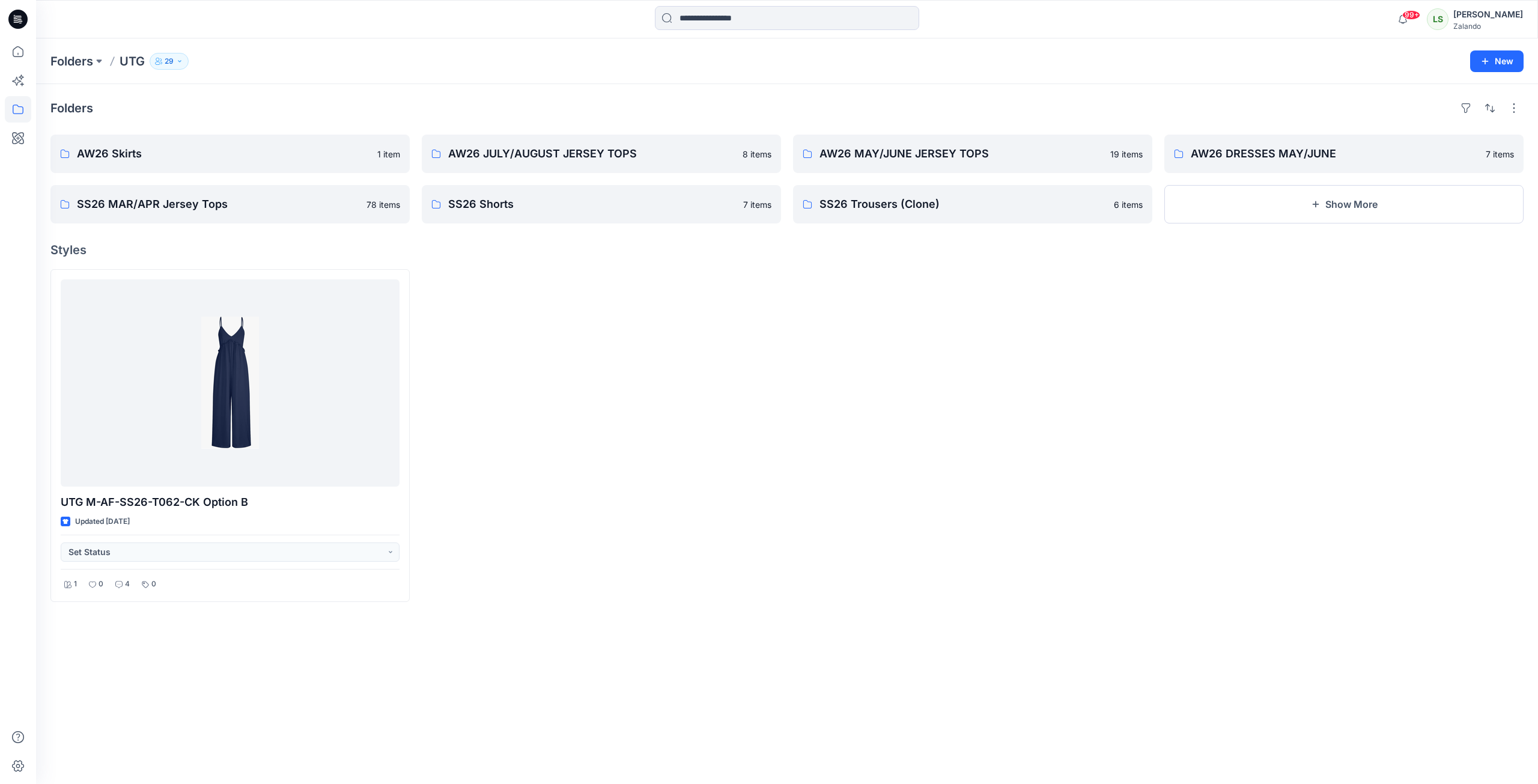
click at [774, 363] on div at bounding box center [601, 435] width 360 height 332
click at [1283, 198] on button "Show More" at bounding box center [1344, 204] width 360 height 38
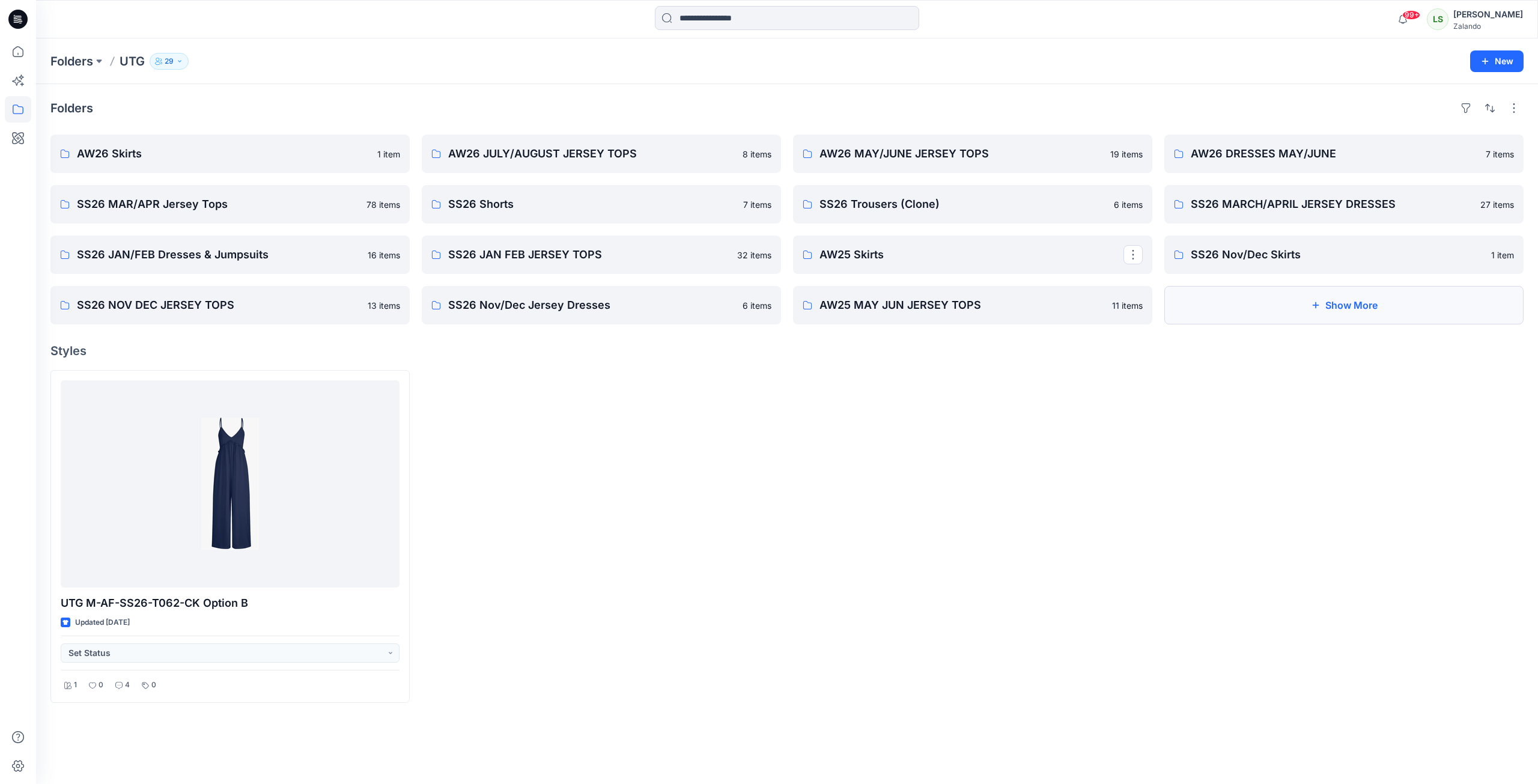
click at [1393, 315] on button "Show More" at bounding box center [1344, 305] width 360 height 38
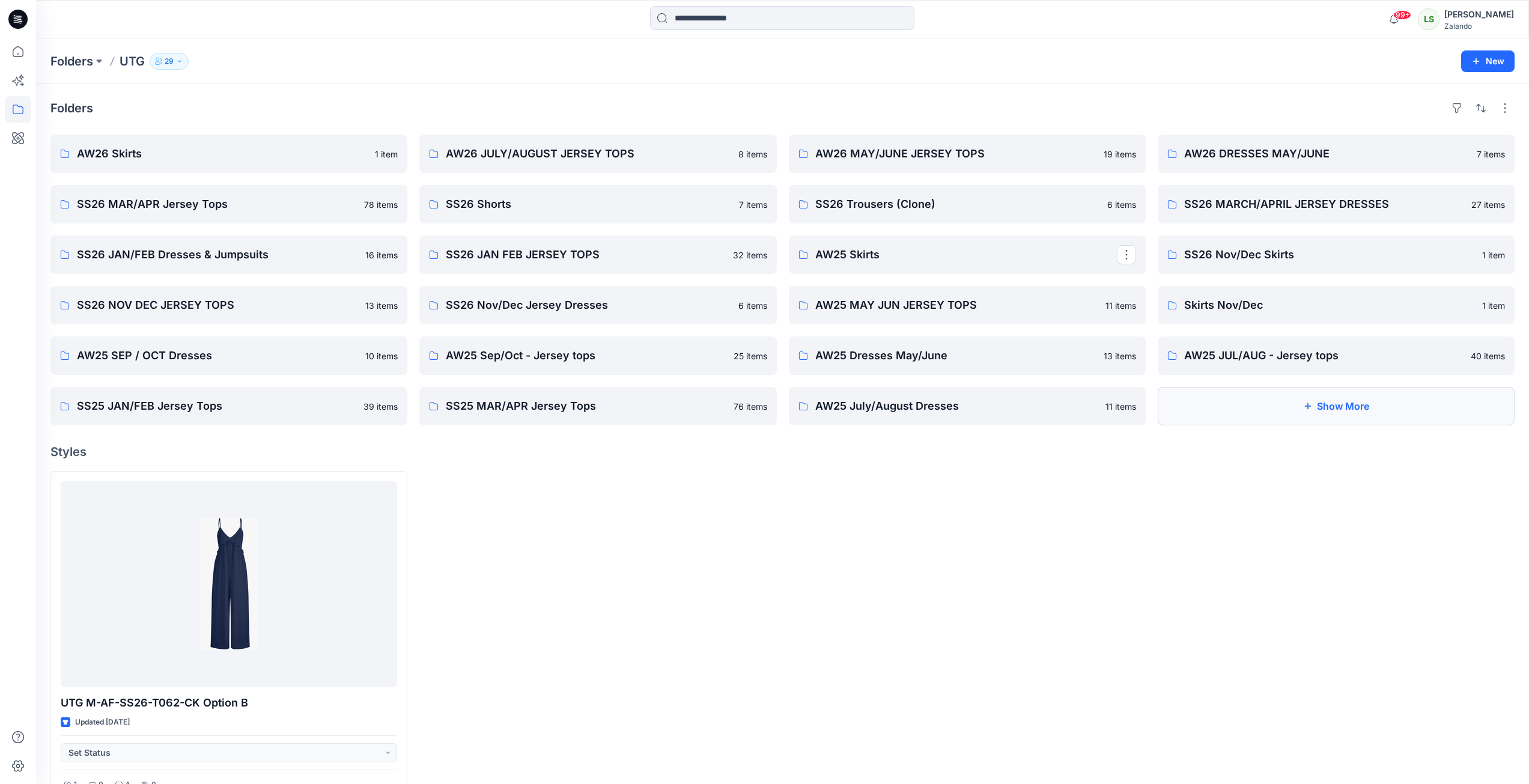
click at [1257, 422] on button "Show More" at bounding box center [1336, 406] width 357 height 38
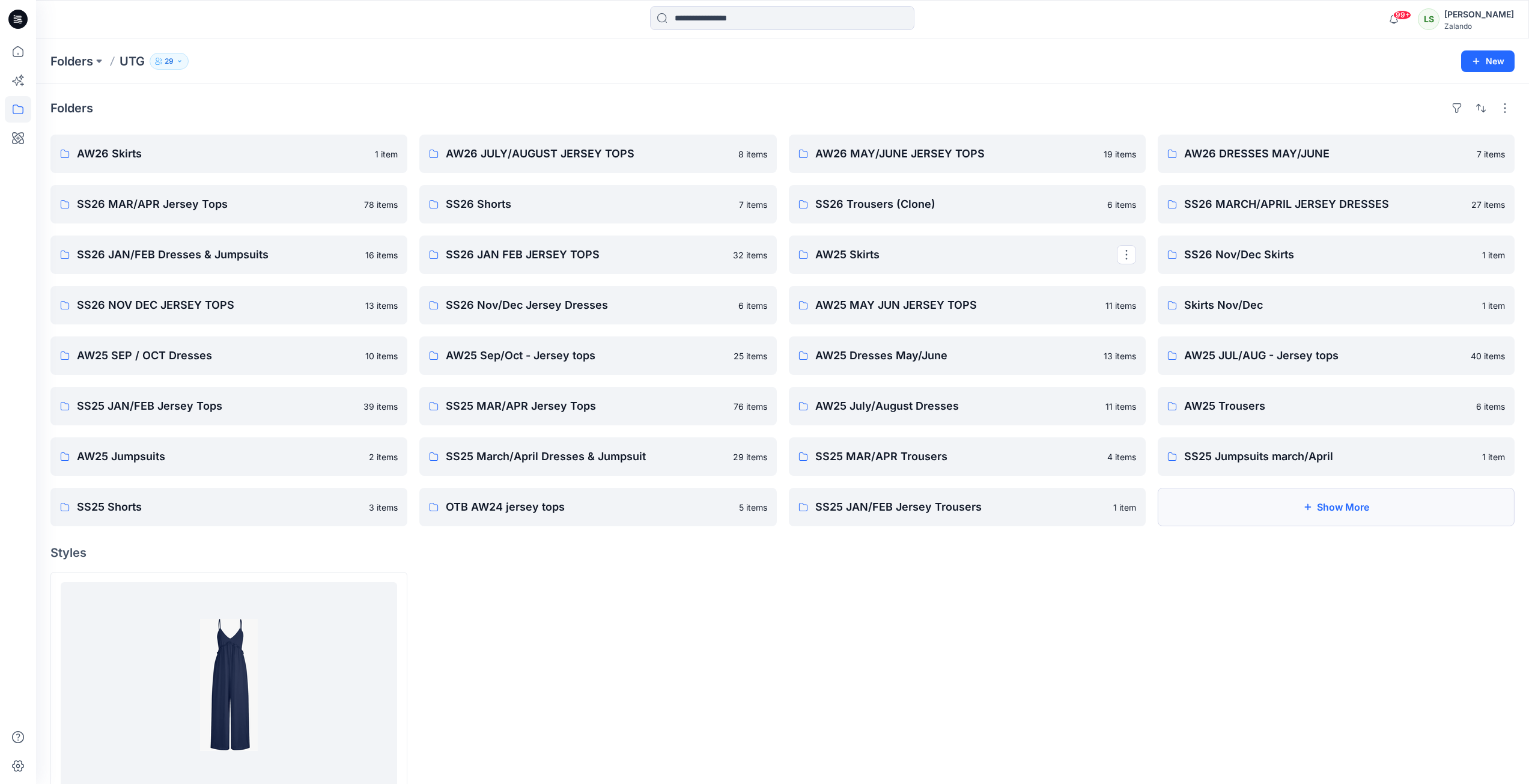
click at [1272, 520] on button "Show More" at bounding box center [1336, 507] width 357 height 38
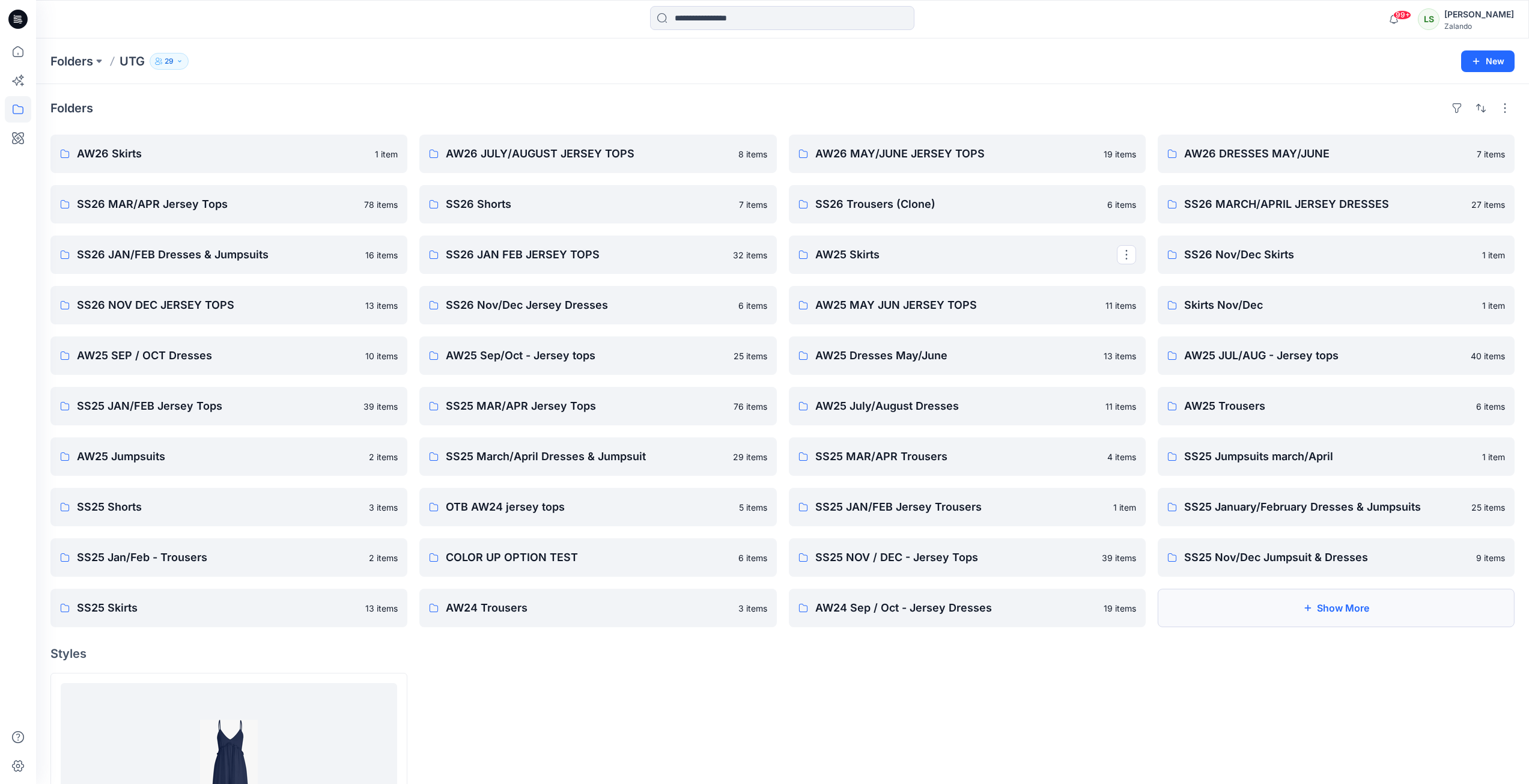
click at [1292, 603] on button "Show More" at bounding box center [1336, 607] width 357 height 38
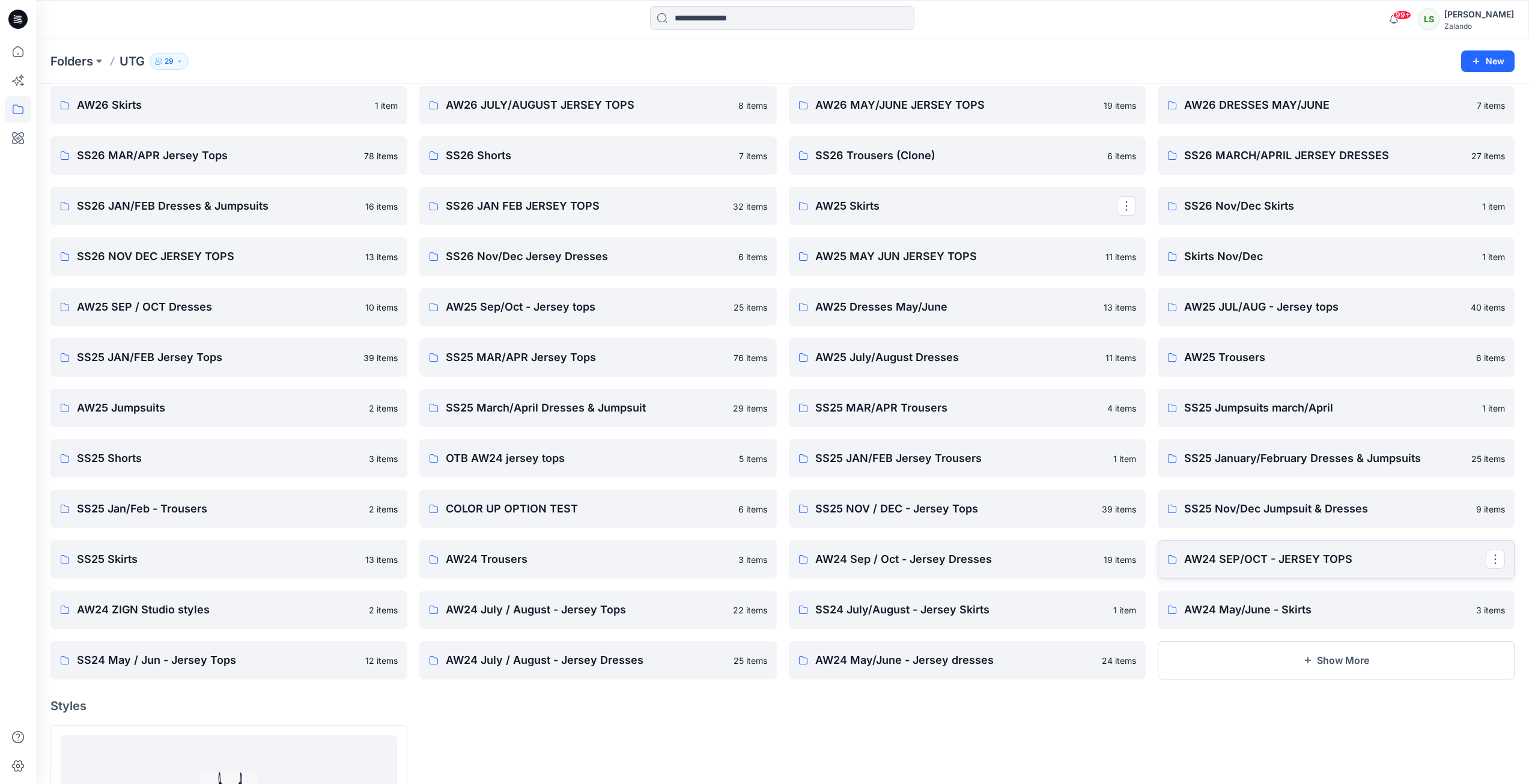
scroll to position [120, 0]
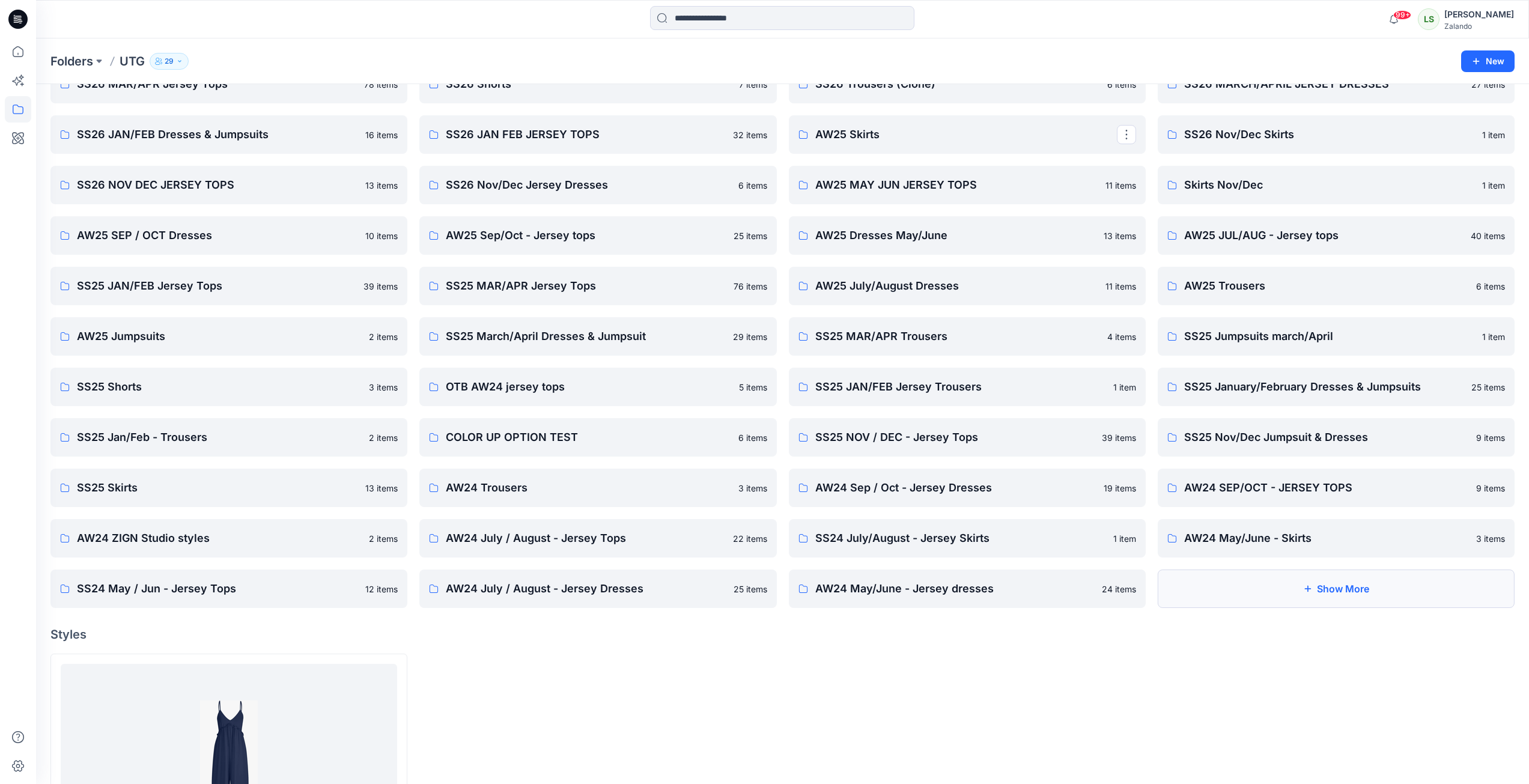
click at [1313, 595] on button "Show More" at bounding box center [1336, 588] width 357 height 38
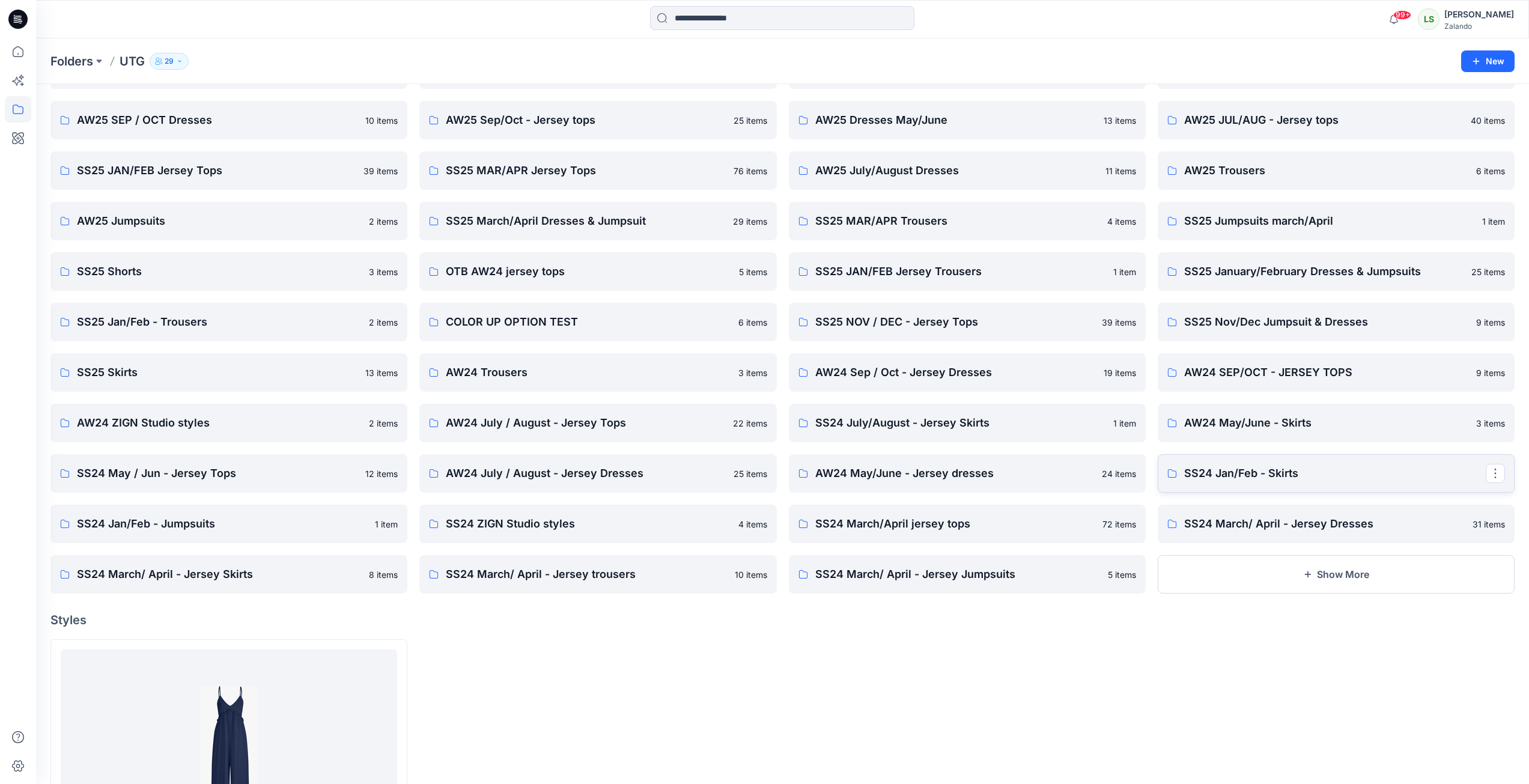
scroll to position [240, 0]
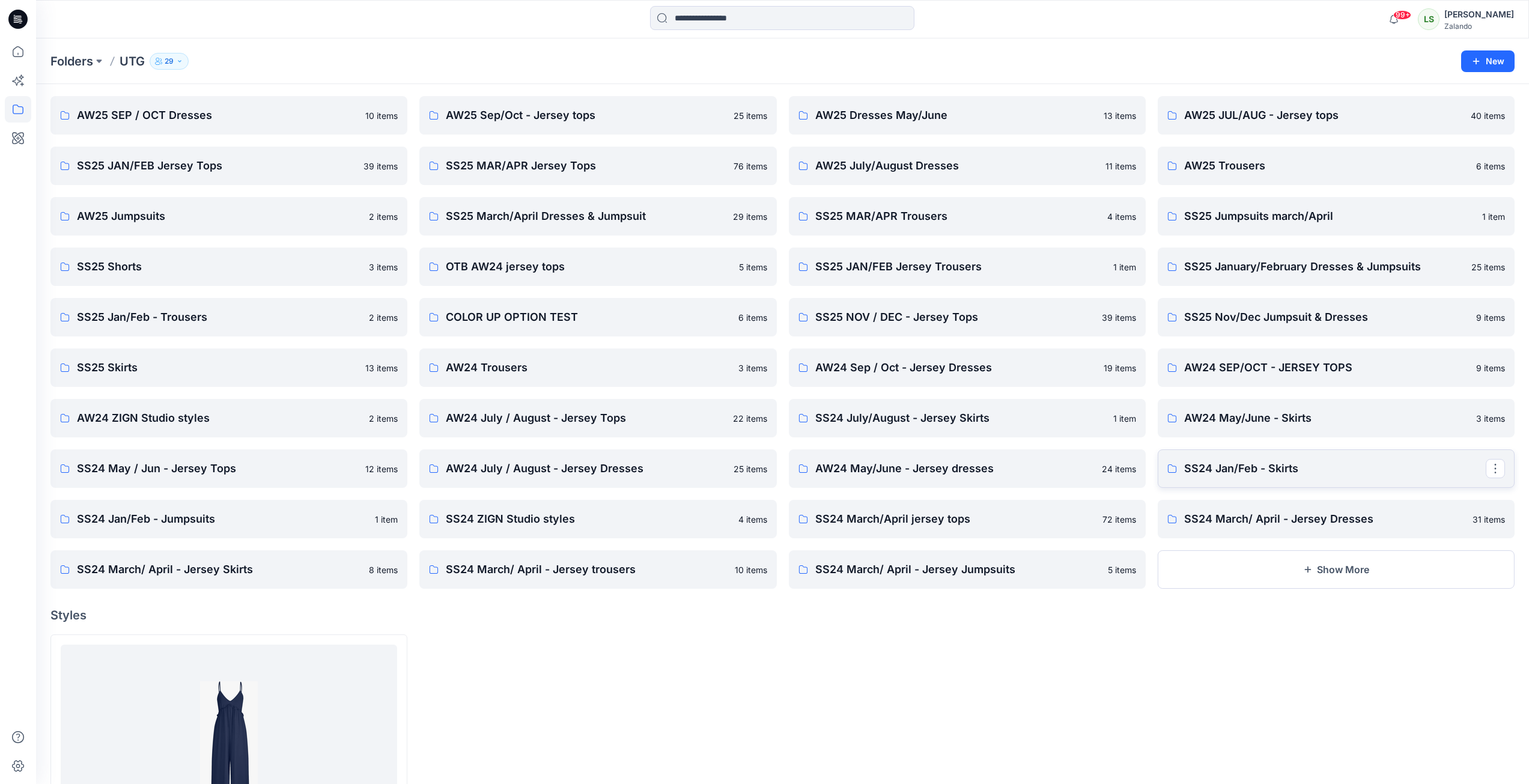
click at [1306, 472] on p "SS24 Jan/Feb - Skirts" at bounding box center [1335, 469] width 301 height 17
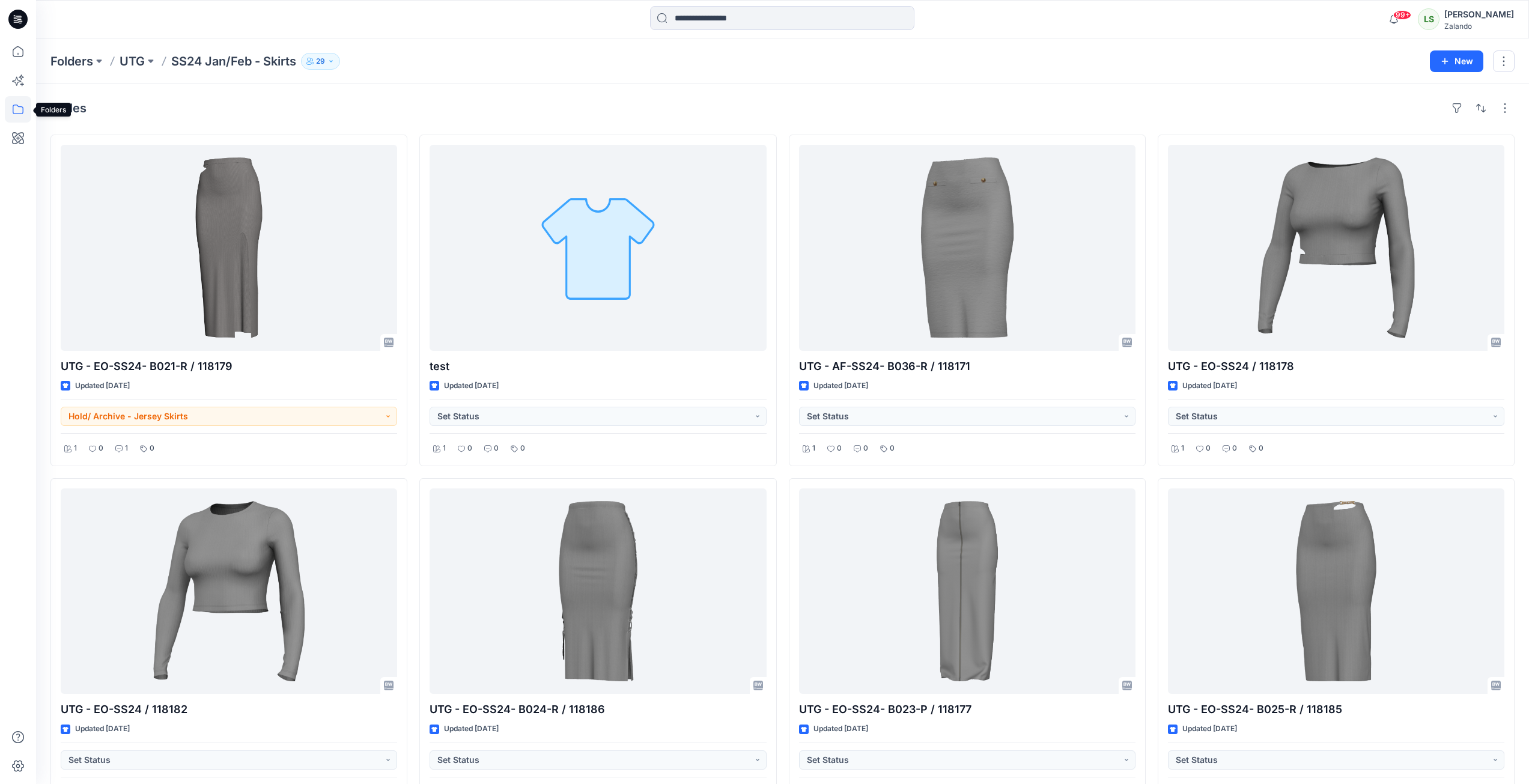
click at [18, 111] on icon at bounding box center [18, 109] width 26 height 26
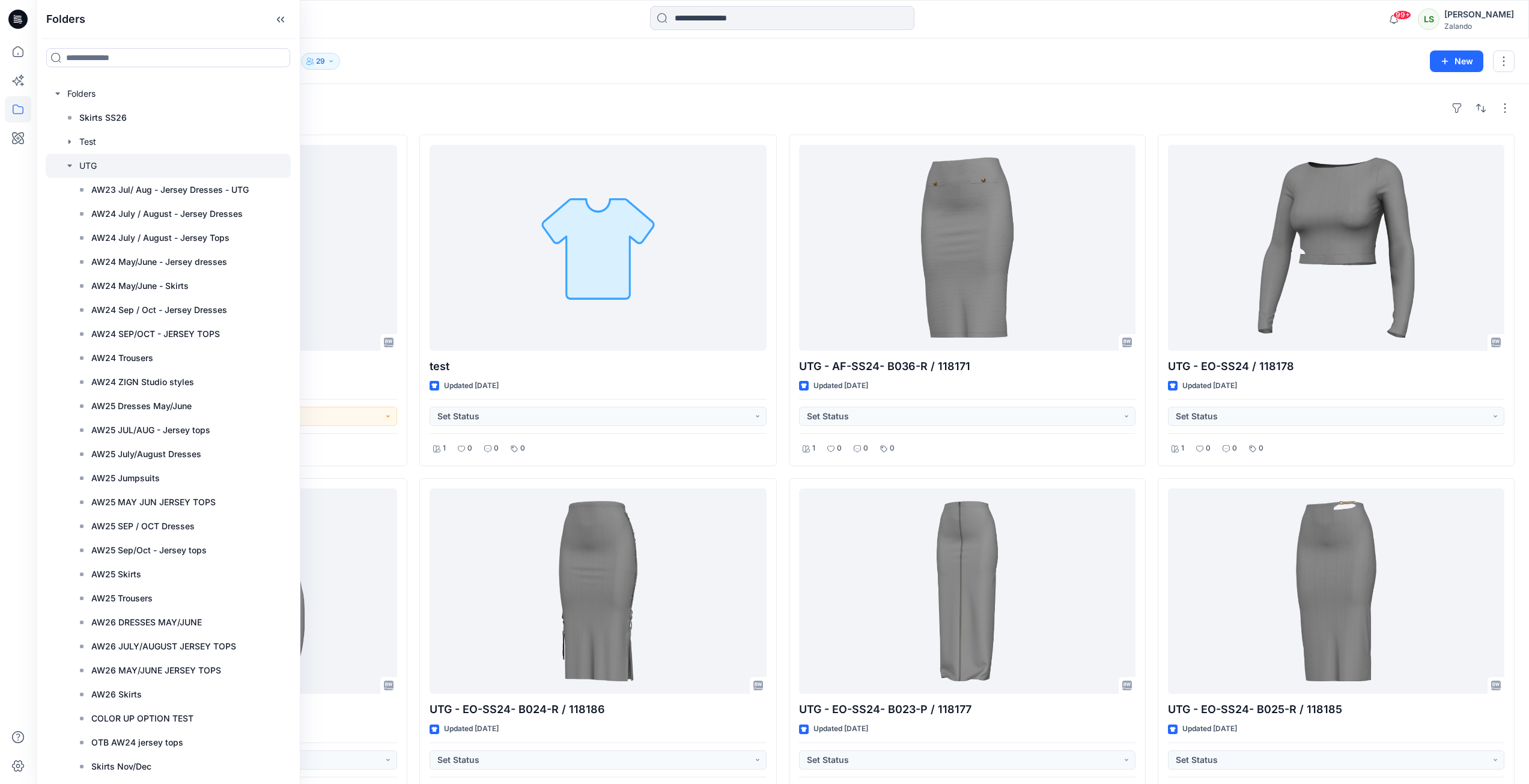
click at [69, 165] on icon "button" at bounding box center [70, 165] width 4 height 2
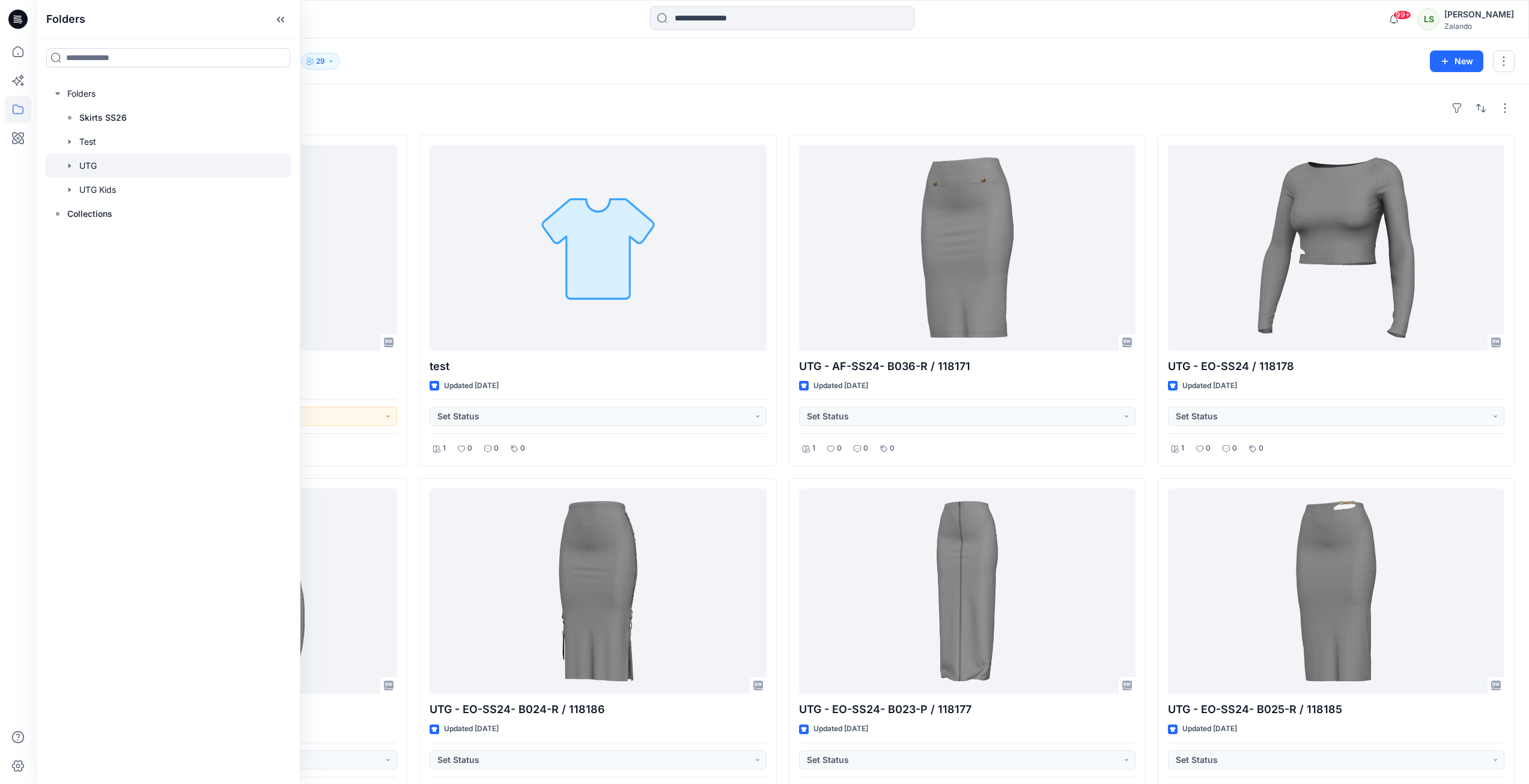
click at [69, 165] on icon "button" at bounding box center [70, 165] width 2 height 4
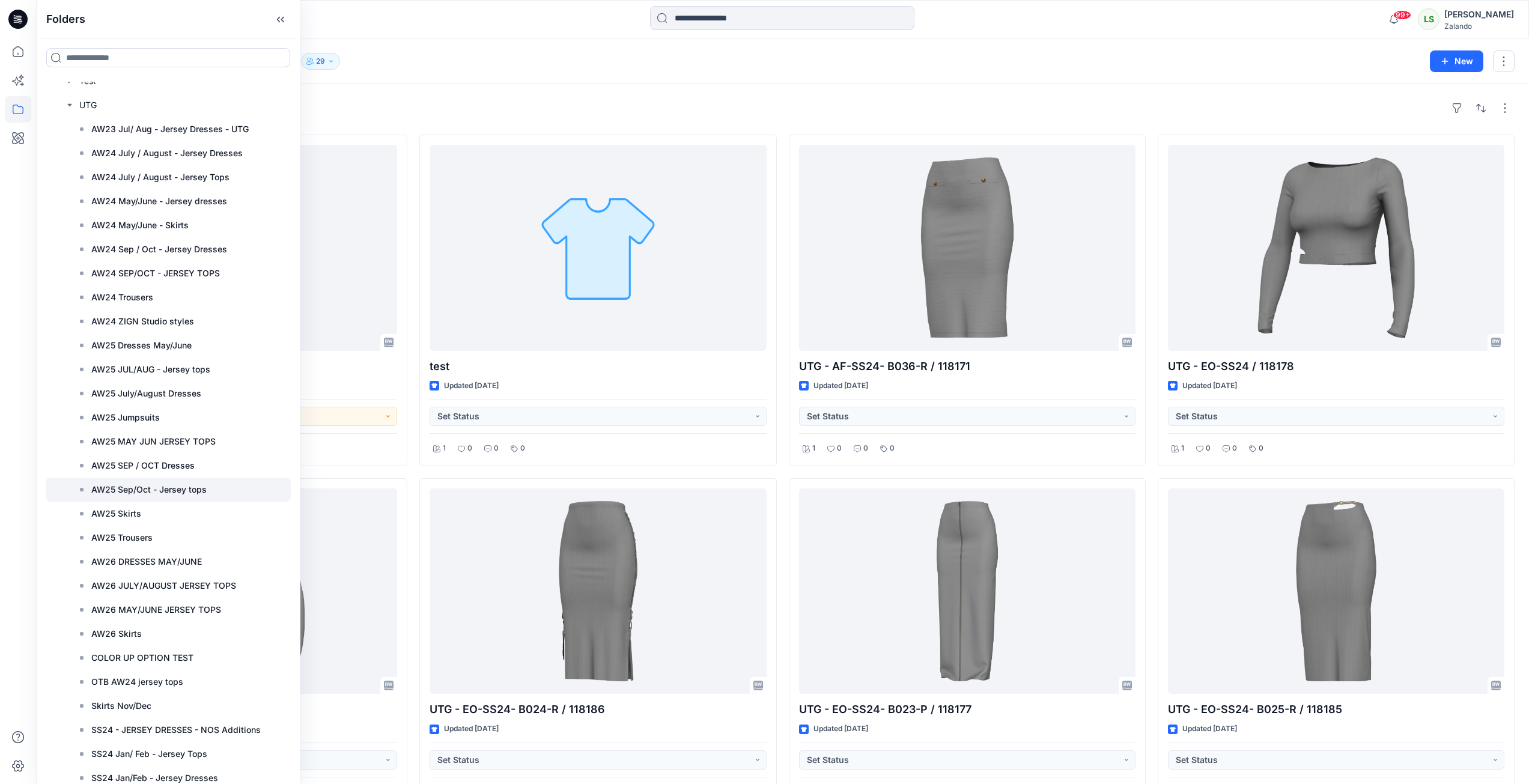
scroll to position [180, 0]
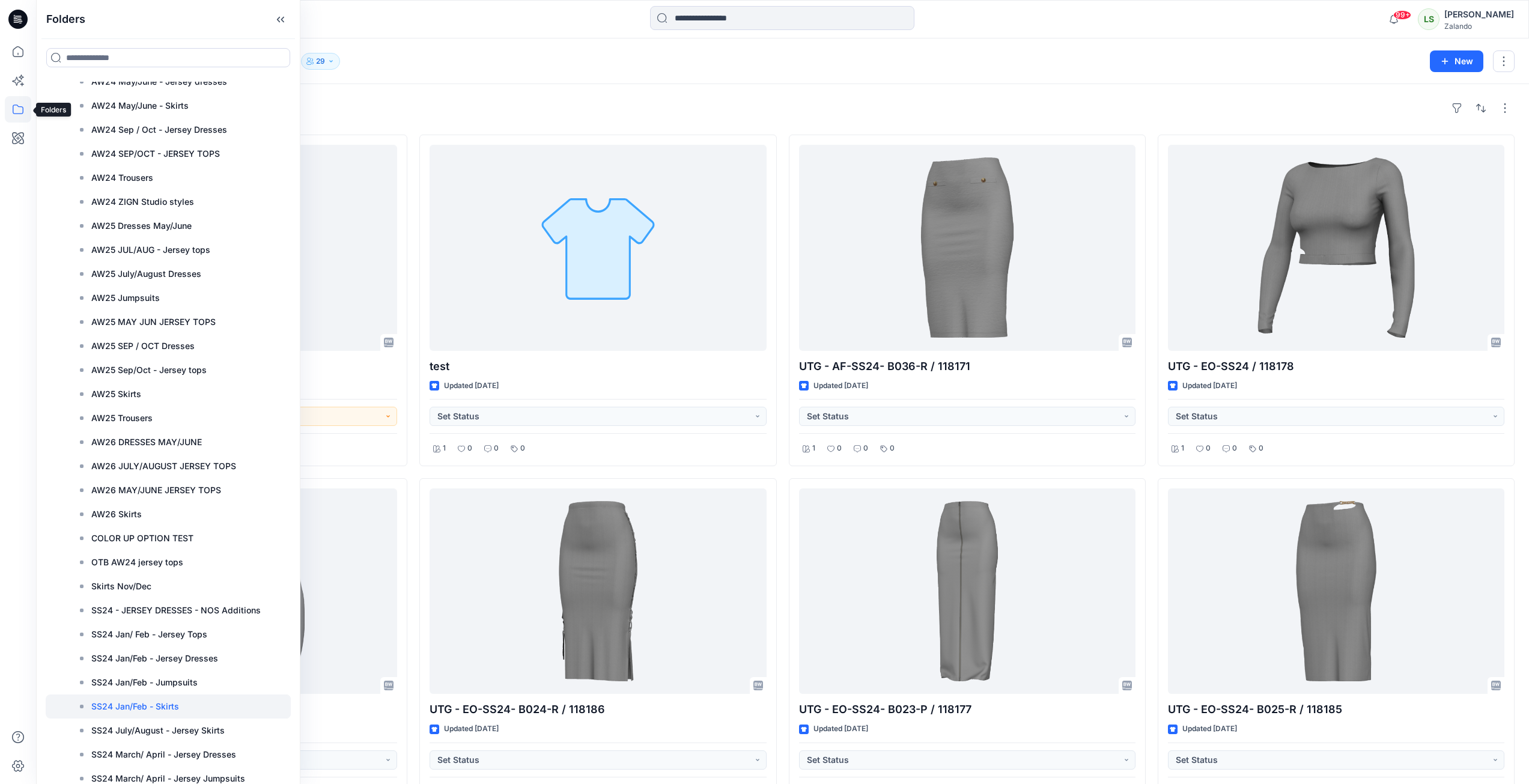
click at [21, 115] on icon at bounding box center [18, 109] width 26 height 26
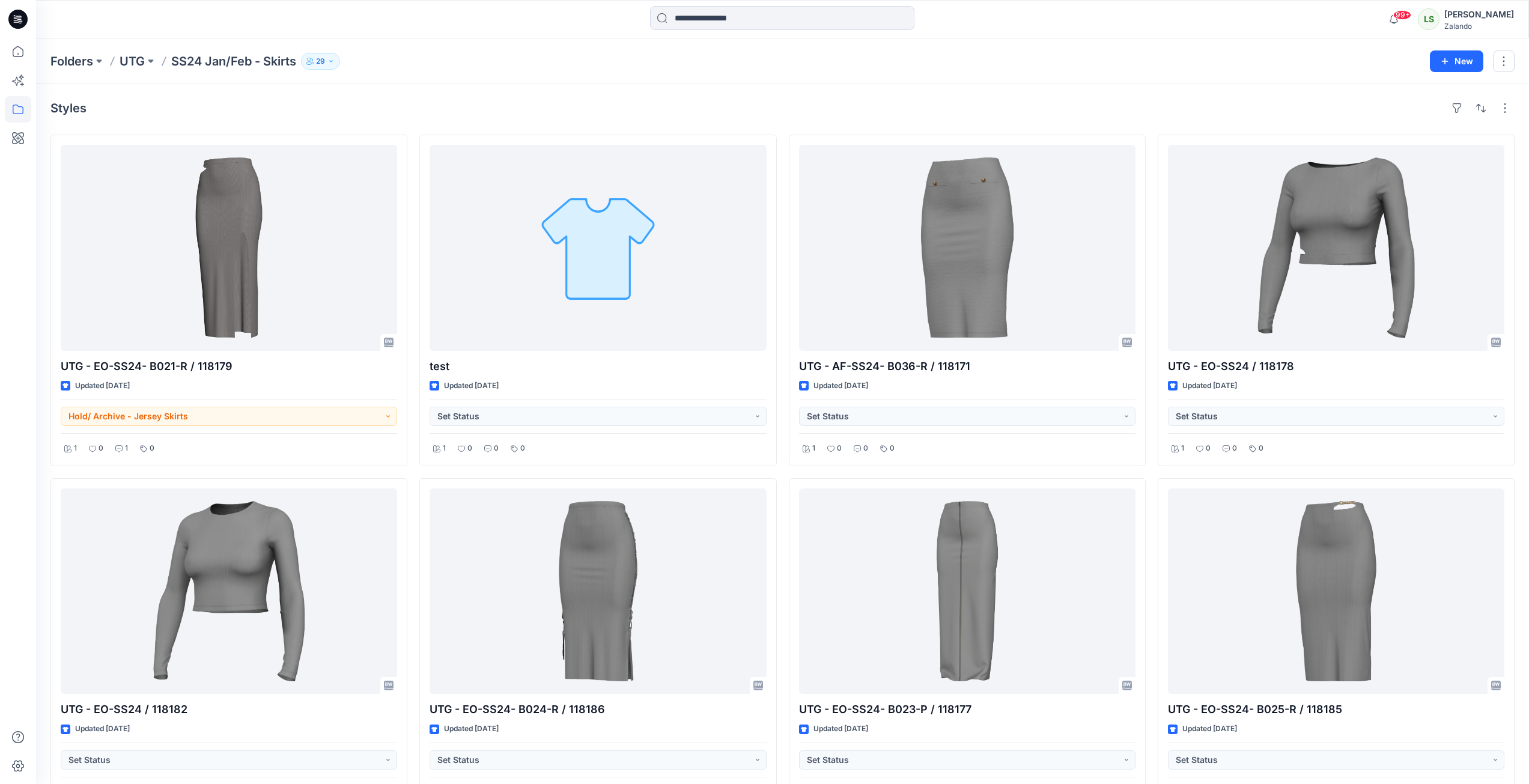
click at [19, 115] on icon at bounding box center [18, 109] width 26 height 26
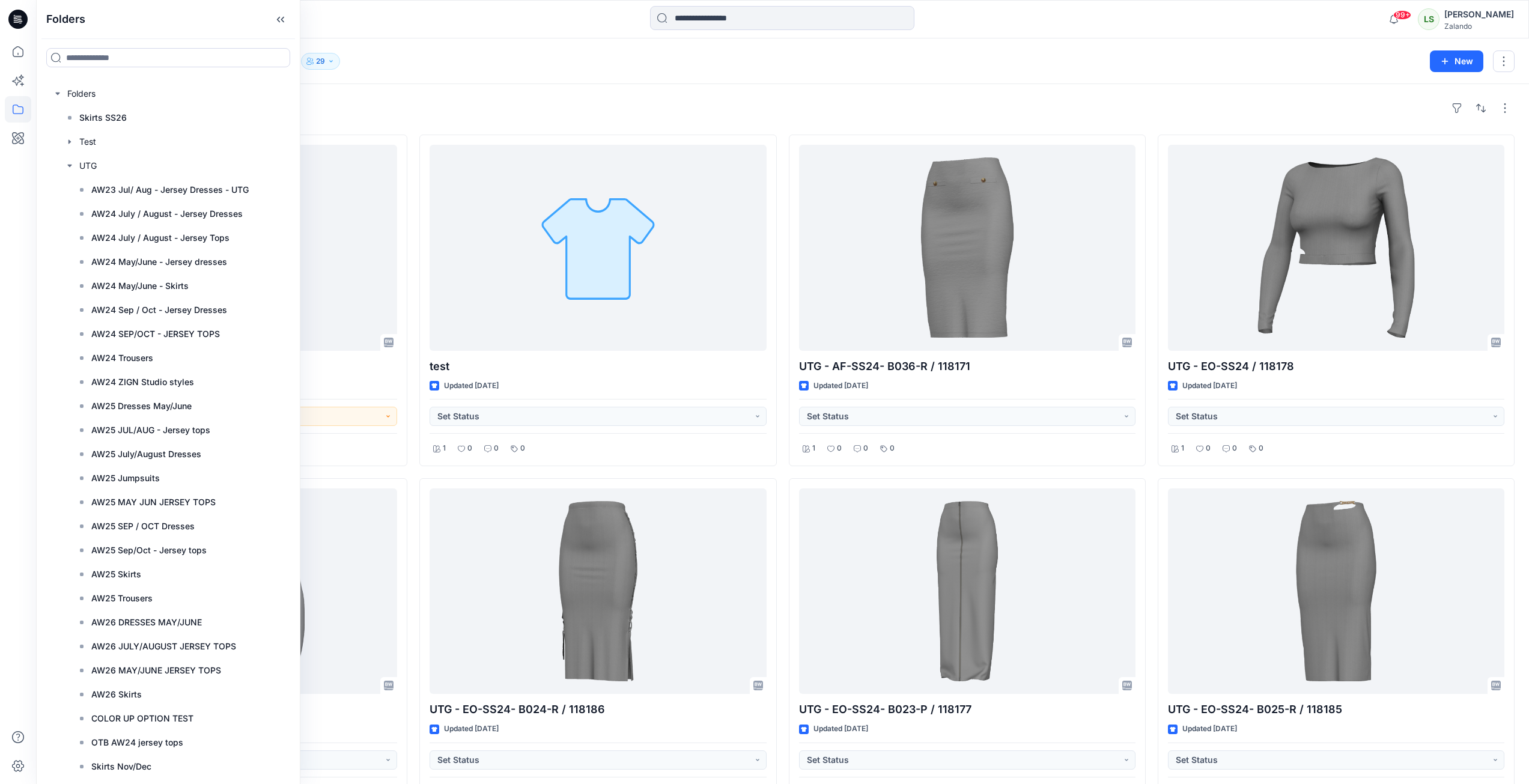
click at [491, 87] on div "Styles UTG - EO-SS24- B021-R / 118179 Updated 2 years ago Hold/ Archive - Jerse…" at bounding box center [782, 626] width 1493 height 1083
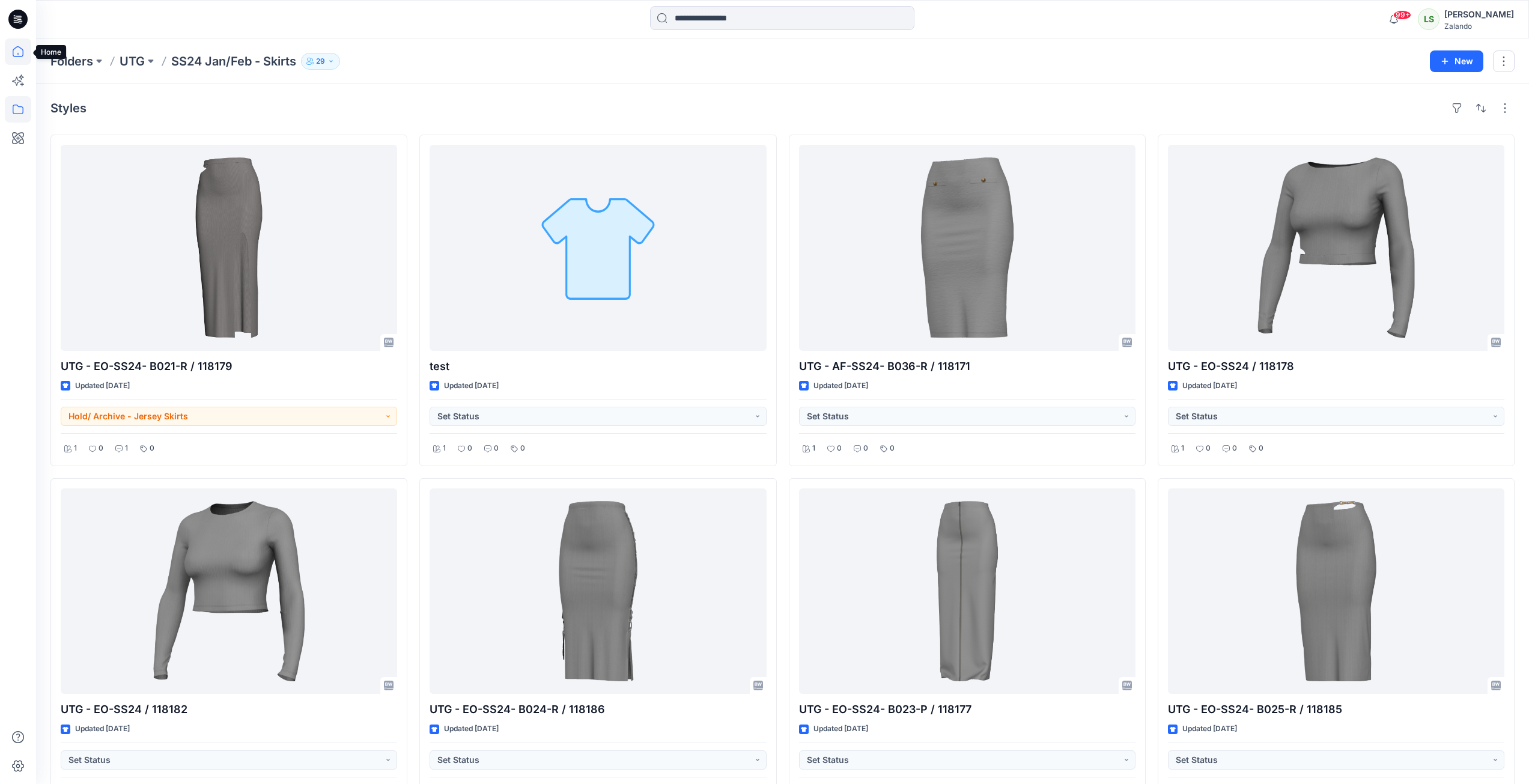
click at [11, 53] on icon at bounding box center [18, 51] width 26 height 26
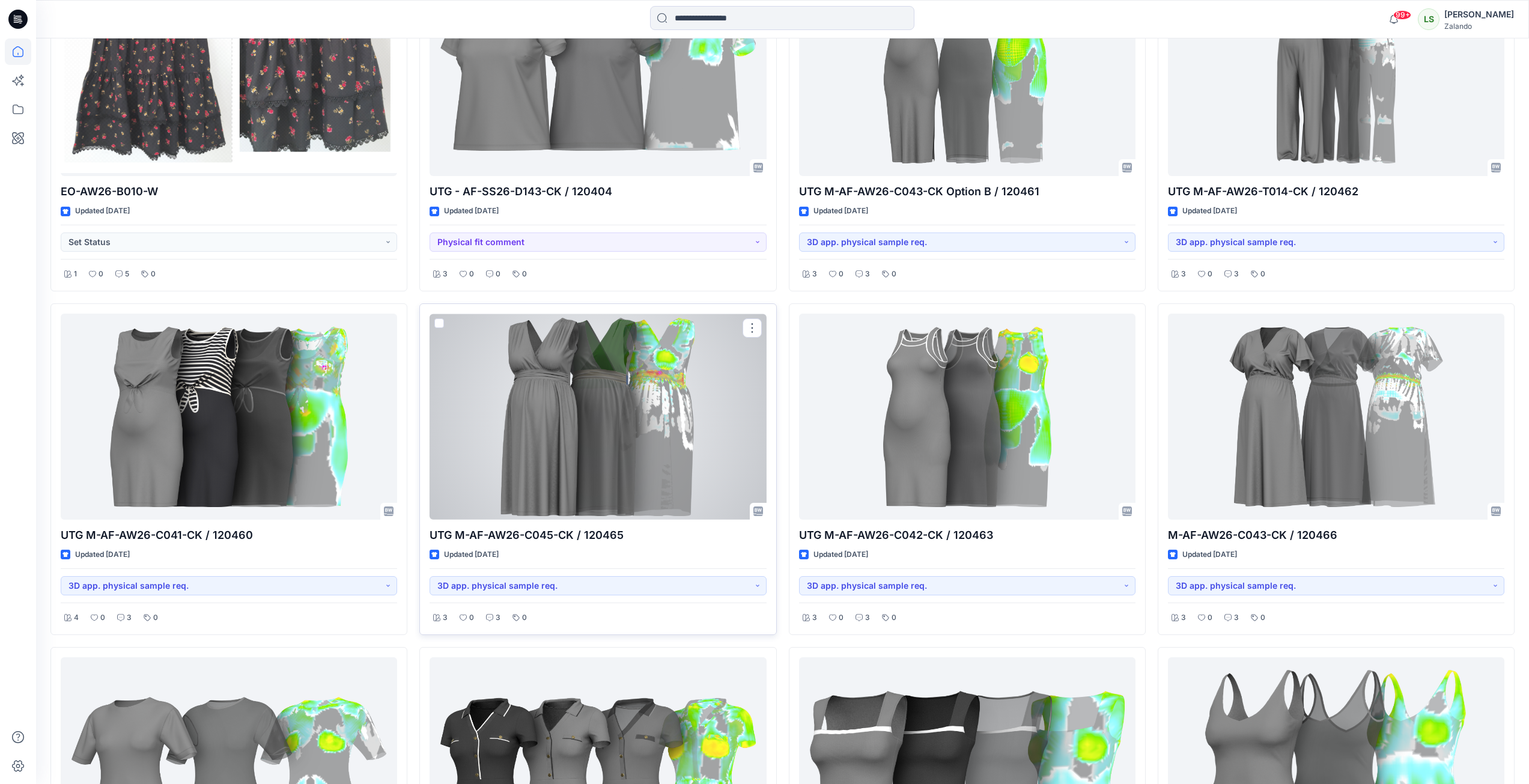
scroll to position [600, 0]
